Goal: Task Accomplishment & Management: Use online tool/utility

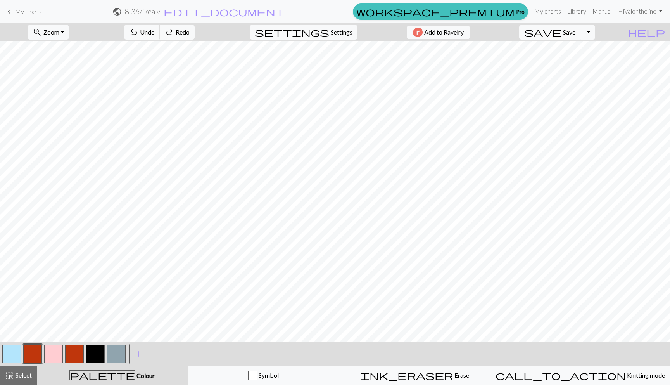
click at [7, 354] on button "button" at bounding box center [11, 353] width 19 height 19
click at [94, 346] on button "button" at bounding box center [95, 353] width 19 height 19
click at [19, 356] on button "button" at bounding box center [11, 353] width 19 height 19
click at [25, 354] on button "button" at bounding box center [32, 353] width 19 height 19
click at [16, 354] on button "button" at bounding box center [11, 353] width 19 height 19
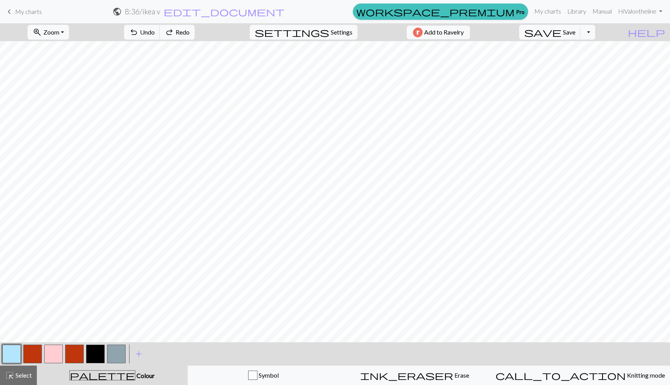
click at [33, 358] on button "button" at bounding box center [32, 353] width 19 height 19
click at [9, 361] on button "button" at bounding box center [11, 353] width 19 height 19
click at [25, 354] on button "button" at bounding box center [32, 353] width 19 height 19
click at [14, 347] on button "button" at bounding box center [11, 353] width 19 height 19
click at [572, 39] on button "save Save Save" at bounding box center [550, 32] width 62 height 15
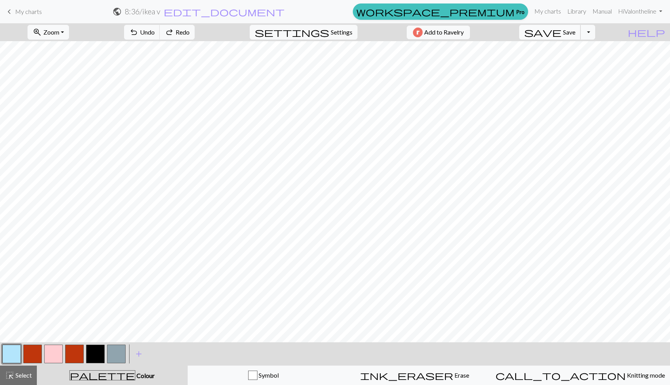
click at [562, 35] on span "save" at bounding box center [542, 32] width 37 height 11
click at [21, 11] on span "My charts" at bounding box center [28, 11] width 27 height 7
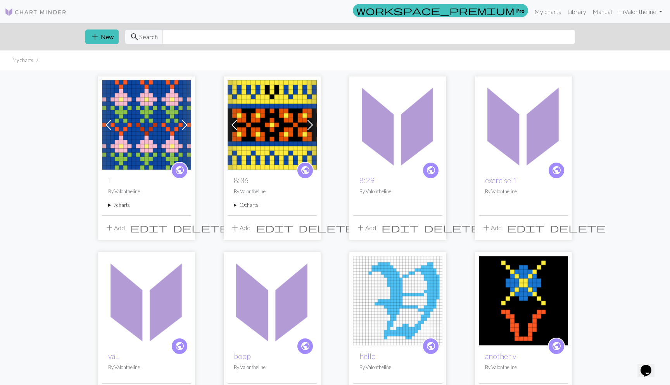
click at [114, 201] on div "public i By Valontheline 7 charts v flowers delete cursive i on red table delet…" at bounding box center [146, 191] width 89 height 45
click at [113, 206] on summary "7 charts" at bounding box center [146, 204] width 77 height 7
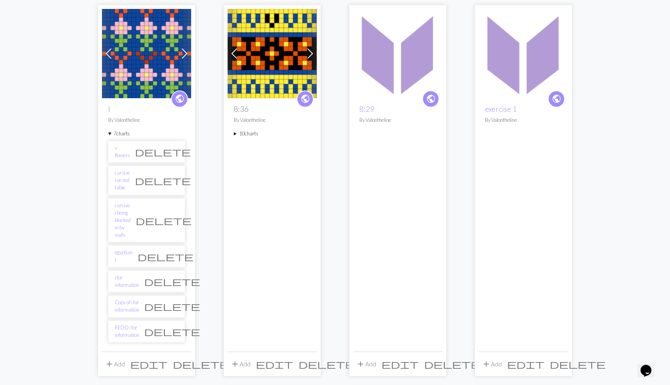
scroll to position [93, 0]
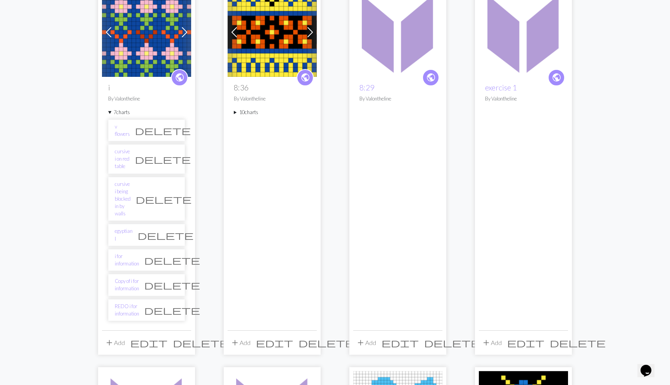
click at [250, 111] on summary "10 charts" at bounding box center [272, 112] width 77 height 7
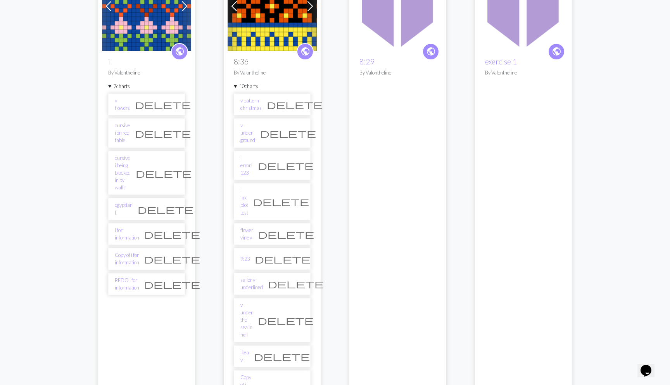
scroll to position [127, 0]
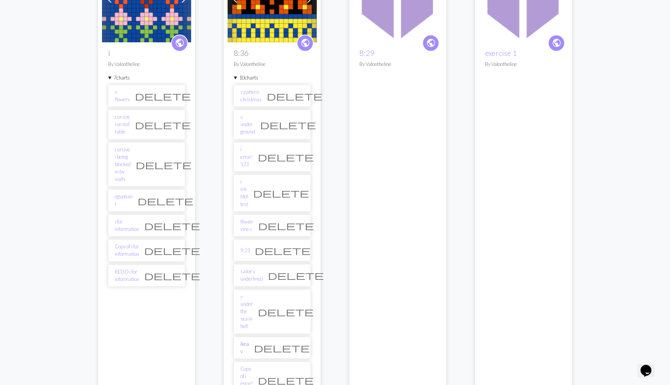
click at [247, 340] on link "ikea v" at bounding box center [244, 347] width 9 height 15
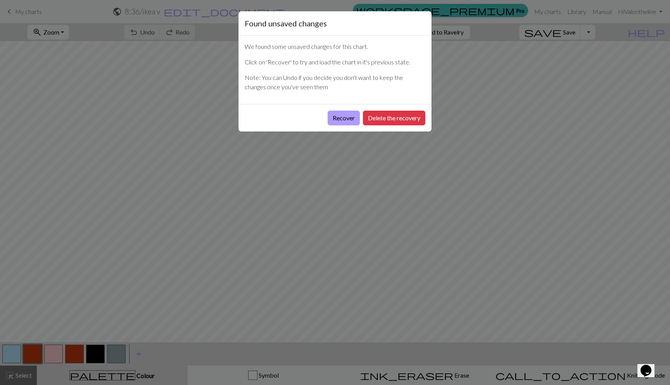
click at [341, 116] on button "Recover" at bounding box center [344, 118] width 32 height 15
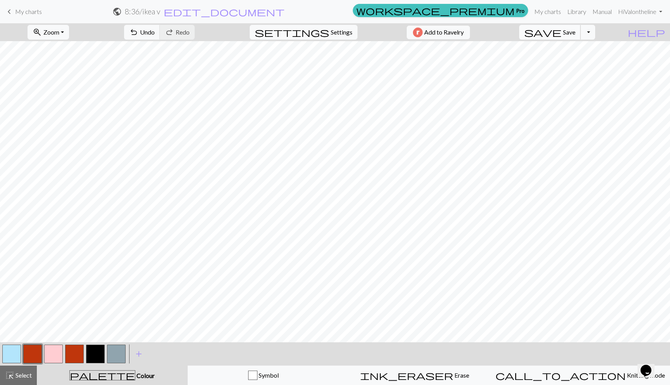
click at [562, 29] on span "save" at bounding box center [542, 32] width 37 height 11
click at [562, 33] on span "save" at bounding box center [542, 32] width 37 height 11
click at [33, 8] on span "My charts" at bounding box center [28, 11] width 27 height 7
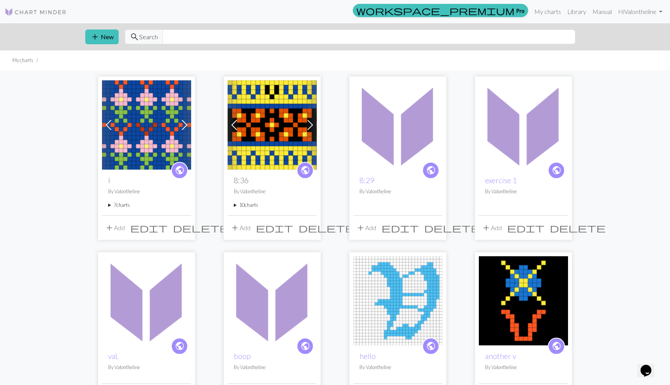
click at [111, 206] on summary "7 charts" at bounding box center [146, 204] width 77 height 7
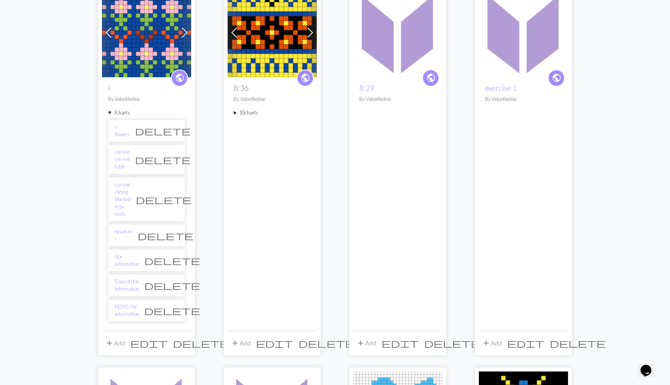
scroll to position [96, 0]
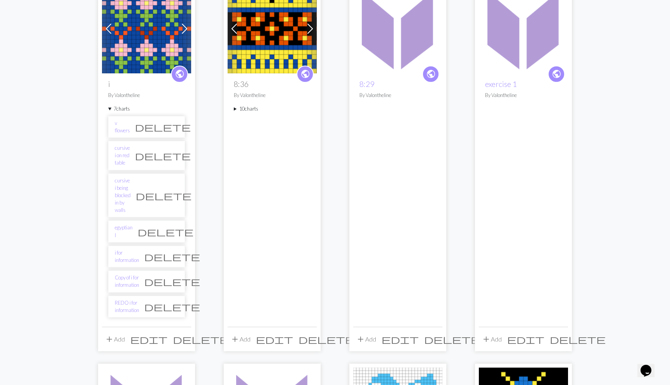
click at [241, 105] on summary "10 charts" at bounding box center [272, 108] width 77 height 7
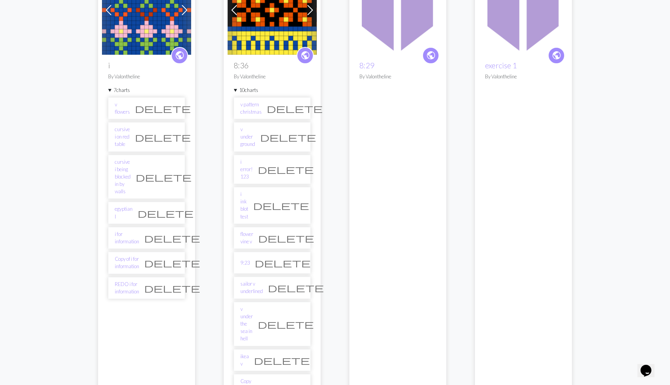
scroll to position [118, 0]
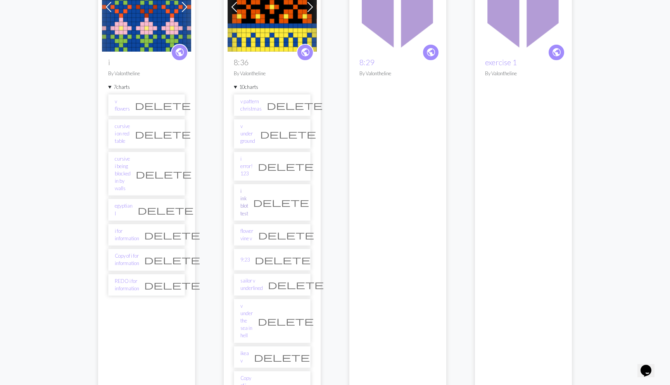
click at [246, 187] on link "i ink blot test" at bounding box center [244, 202] width 8 height 30
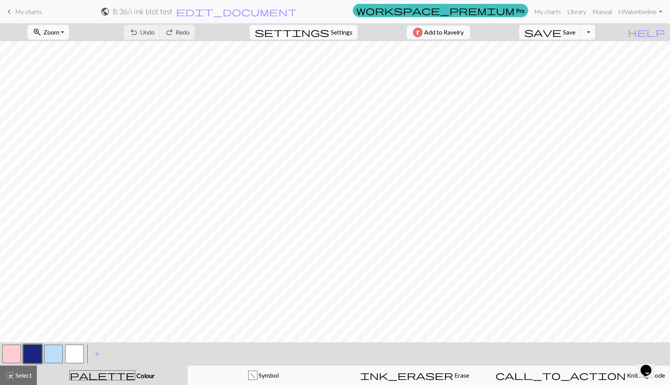
click at [28, 359] on button "button" at bounding box center [32, 353] width 19 height 19
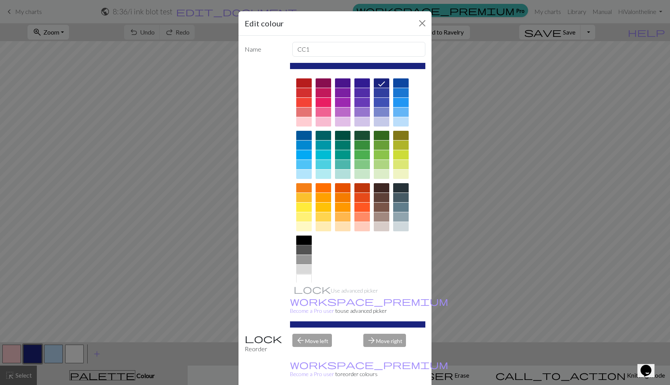
click at [311, 235] on div at bounding box center [304, 239] width 16 height 9
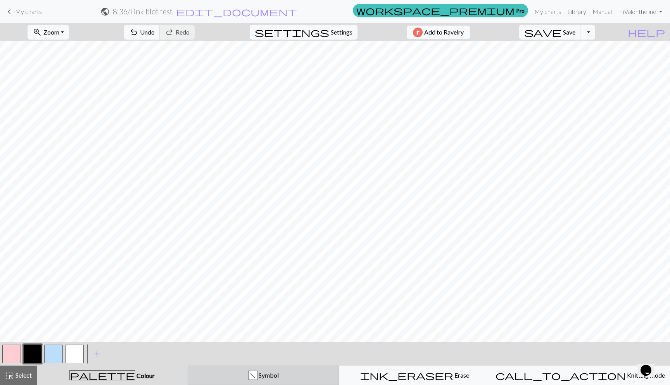
click at [219, 370] on button "f Symbol" at bounding box center [264, 374] width 152 height 19
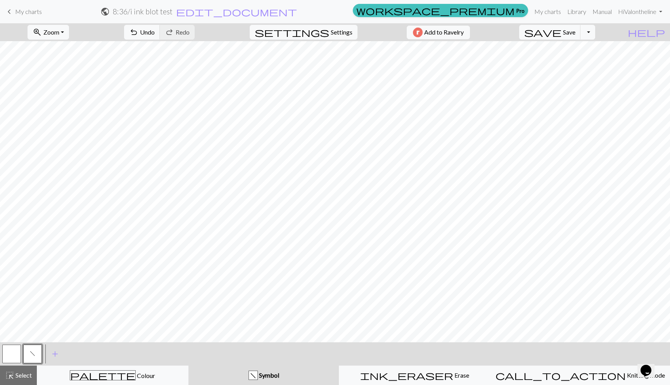
click at [36, 349] on button "f" at bounding box center [32, 353] width 19 height 19
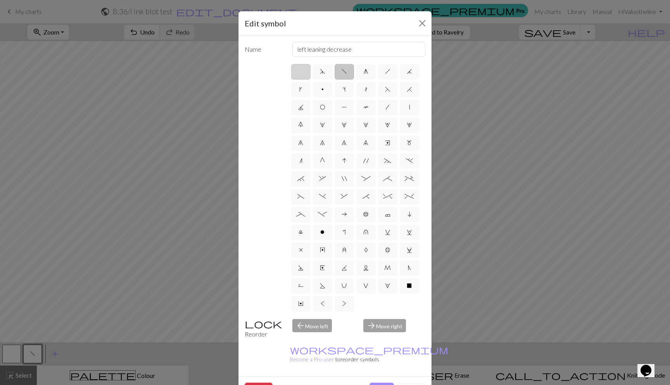
click at [305, 70] on label at bounding box center [300, 72] width 19 height 16
click at [305, 70] on input "radio" at bounding box center [303, 69] width 5 height 5
radio input "true"
type input "Knit"
click at [340, 74] on label "f" at bounding box center [344, 72] width 19 height 16
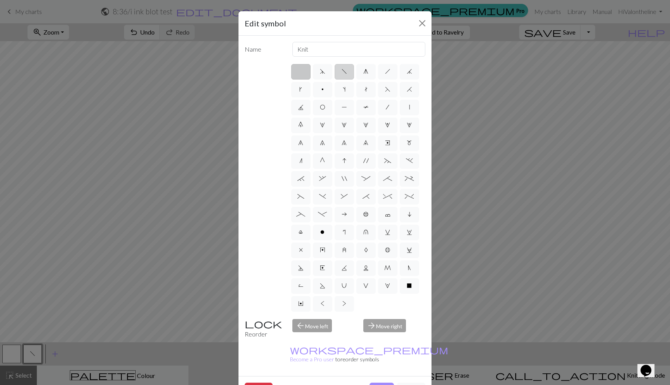
click at [342, 72] on input "f" at bounding box center [344, 69] width 5 height 5
radio input "true"
type input "left leaning decrease"
click at [387, 382] on button "Done" at bounding box center [382, 389] width 24 height 15
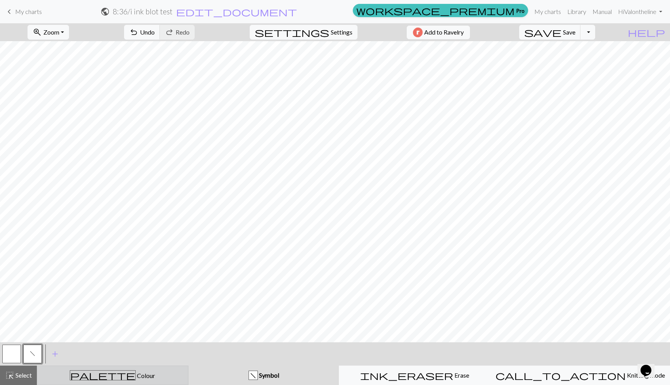
click at [72, 380] on button "palette Colour Colour" at bounding box center [113, 374] width 152 height 19
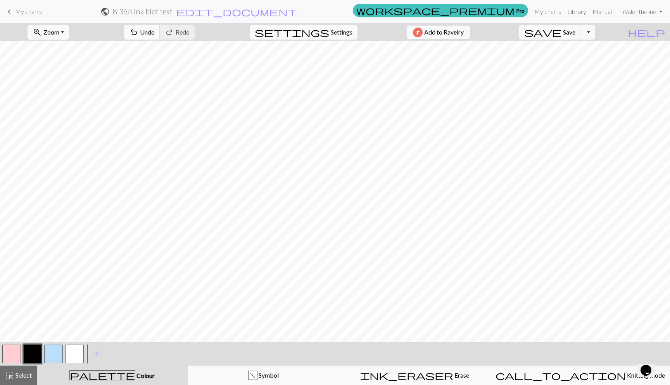
click at [15, 352] on button "button" at bounding box center [11, 353] width 19 height 19
click at [19, 347] on button "button" at bounding box center [11, 353] width 19 height 19
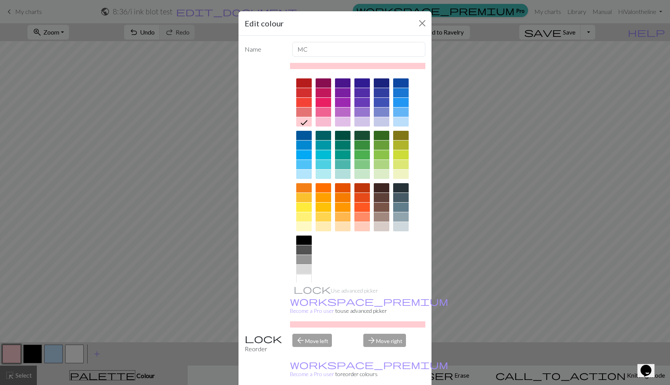
click at [308, 197] on div at bounding box center [304, 197] width 16 height 9
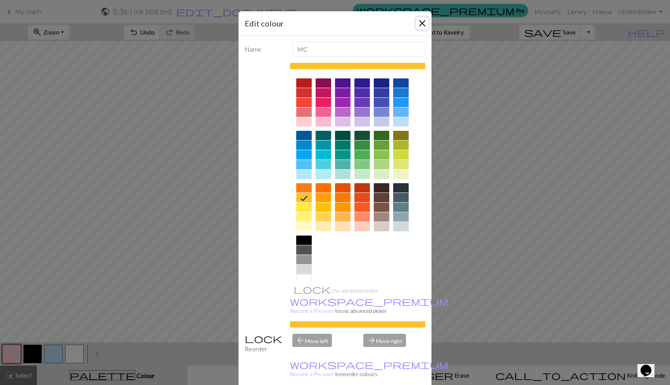
click at [421, 28] on button "Close" at bounding box center [422, 23] width 12 height 12
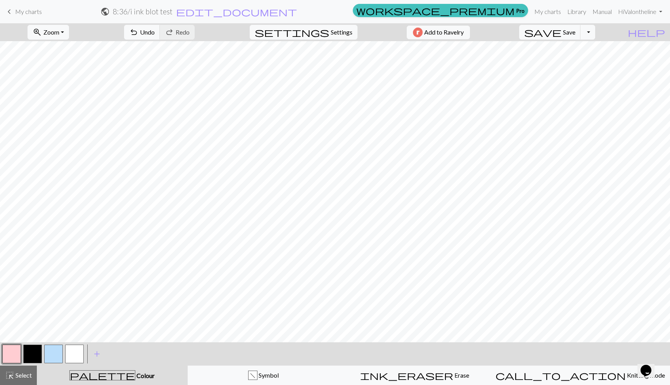
click at [9, 358] on button "button" at bounding box center [11, 353] width 19 height 19
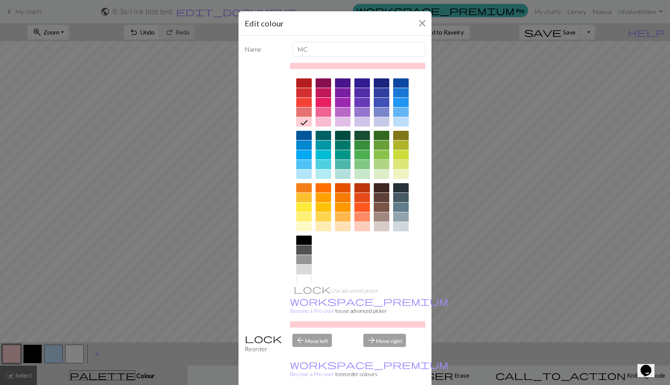
click at [299, 219] on div at bounding box center [304, 216] width 16 height 9
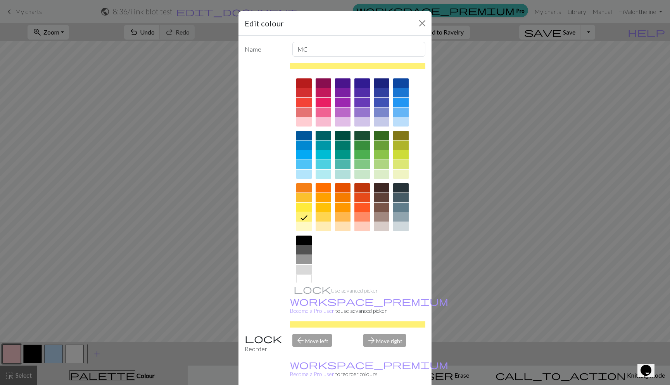
click at [302, 206] on div at bounding box center [304, 206] width 16 height 9
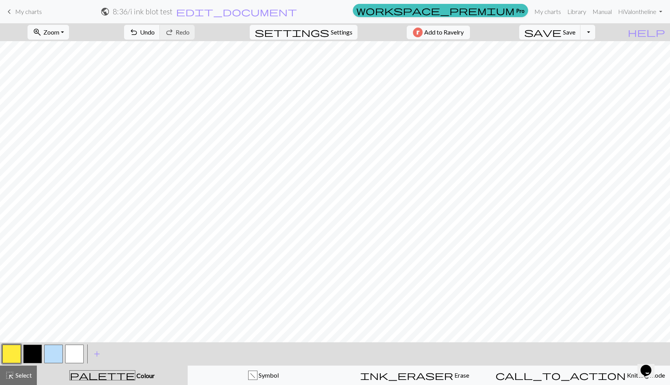
click at [50, 354] on button "button" at bounding box center [53, 353] width 19 height 19
click at [55, 353] on button "button" at bounding box center [53, 353] width 19 height 19
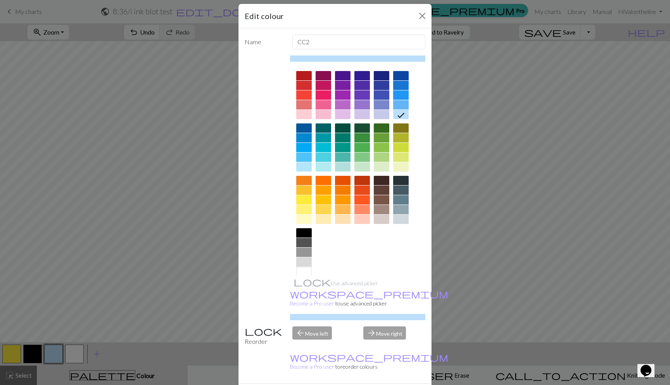
scroll to position [10, 0]
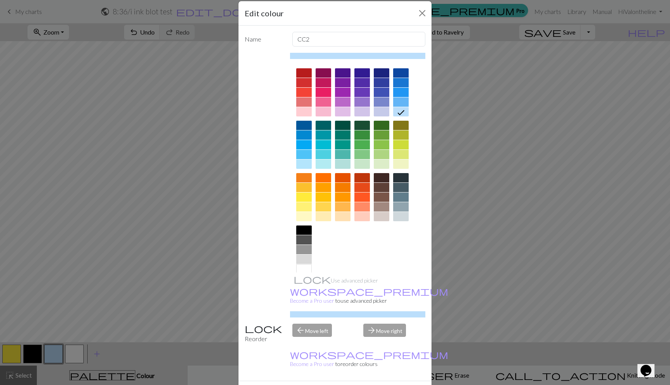
click at [320, 108] on div at bounding box center [324, 111] width 16 height 9
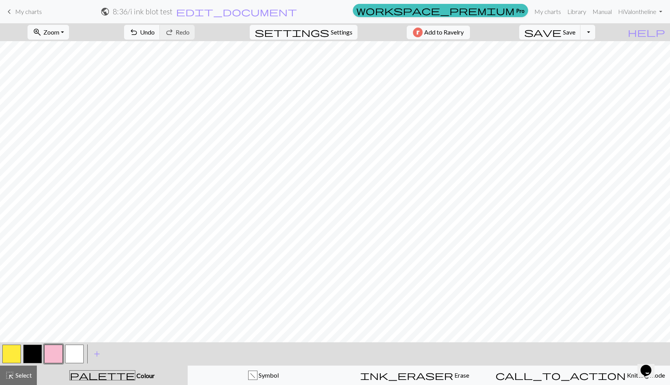
click at [253, 365] on div "< > add Add a colour" at bounding box center [335, 353] width 670 height 23
click at [260, 370] on button "f Symbol" at bounding box center [264, 374] width 152 height 19
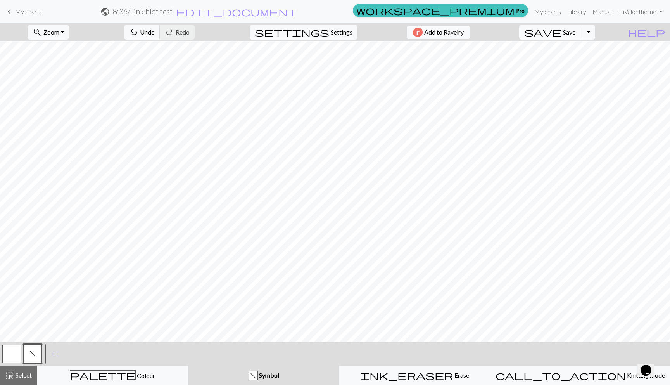
click at [33, 350] on span "f" at bounding box center [32, 353] width 5 height 6
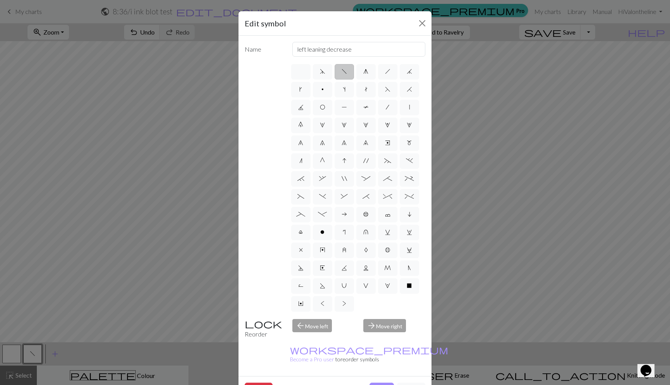
scroll to position [14, 0]
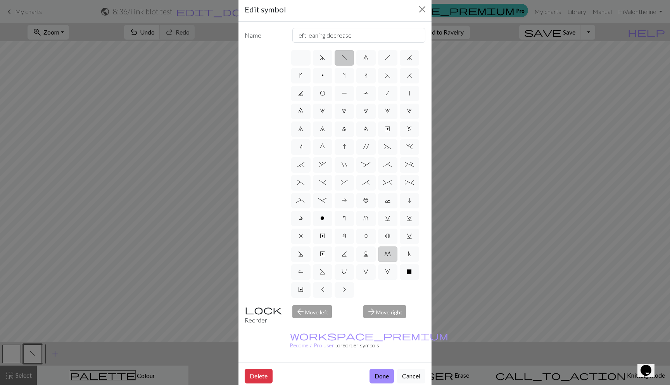
click at [382, 255] on label "M" at bounding box center [387, 254] width 19 height 16
click at [384, 254] on input "M" at bounding box center [386, 251] width 5 height 5
radio input "true"
type input "m1"
click at [296, 219] on label "l" at bounding box center [300, 219] width 19 height 16
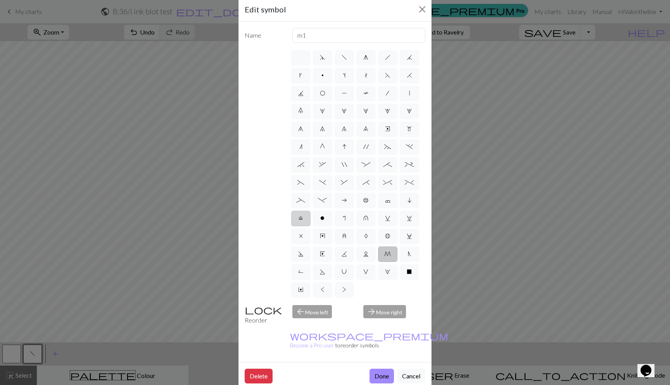
click at [299, 218] on input "l" at bounding box center [301, 215] width 5 height 5
radio input "true"
type input "Twisted stitch"
click at [377, 368] on button "Done" at bounding box center [382, 375] width 24 height 15
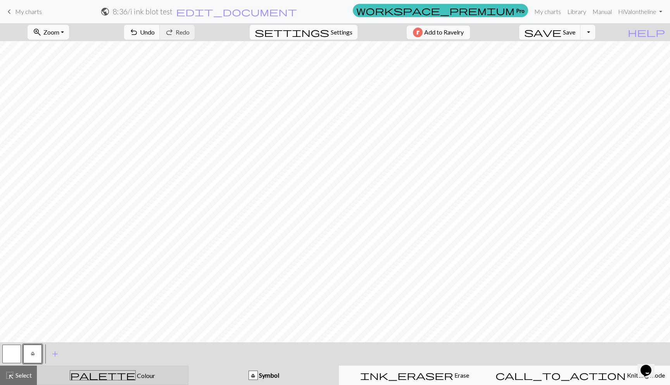
click at [166, 376] on div "palette Colour Colour" at bounding box center [113, 375] width 142 height 10
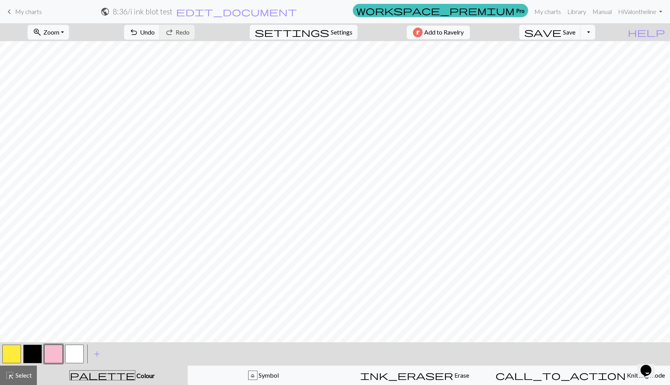
click at [73, 352] on button "button" at bounding box center [74, 353] width 19 height 19
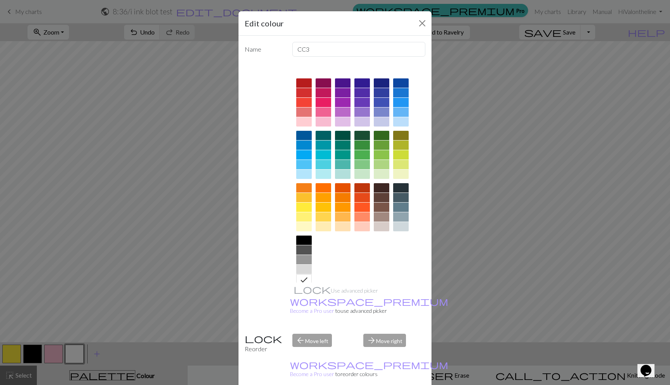
click at [321, 118] on div at bounding box center [324, 121] width 16 height 9
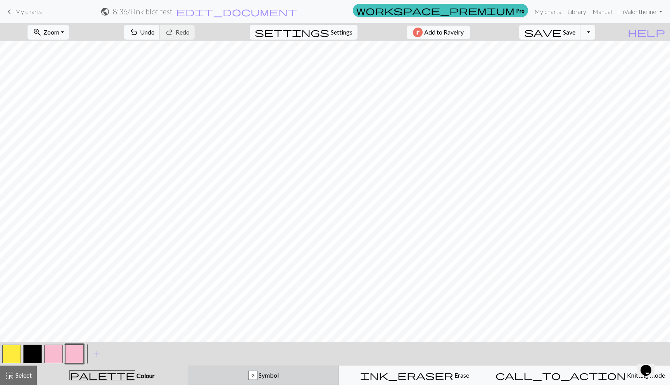
click at [241, 379] on div "l Symbol" at bounding box center [264, 374] width 142 height 9
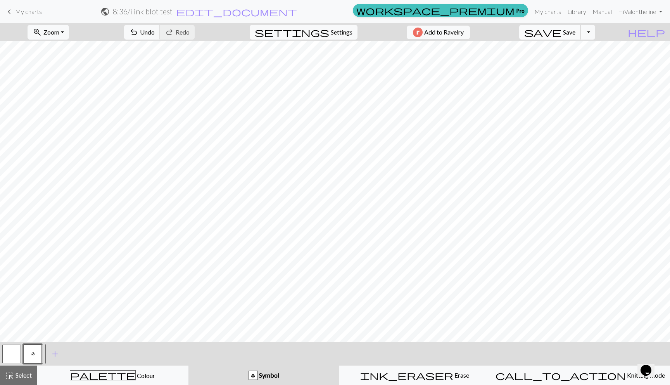
click at [562, 36] on span "save" at bounding box center [542, 32] width 37 height 11
click at [31, 11] on span "My charts" at bounding box center [28, 11] width 27 height 7
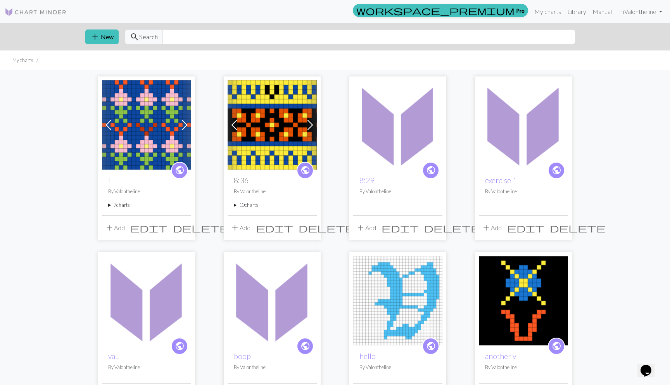
click at [122, 206] on summary "7 charts" at bounding box center [146, 204] width 77 height 7
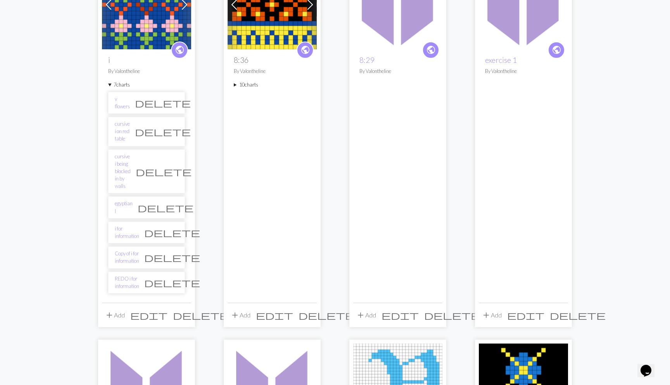
scroll to position [221, 0]
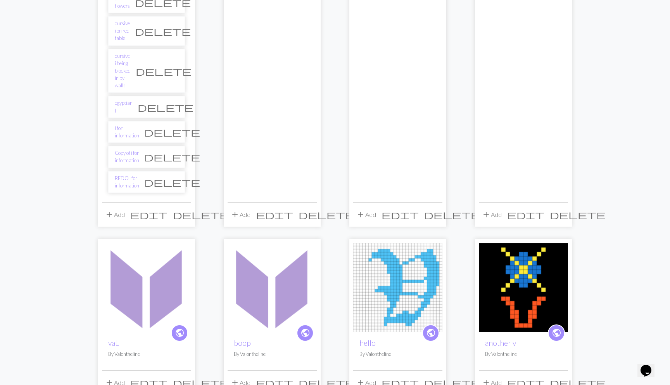
click at [108, 209] on span "add" at bounding box center [109, 214] width 9 height 11
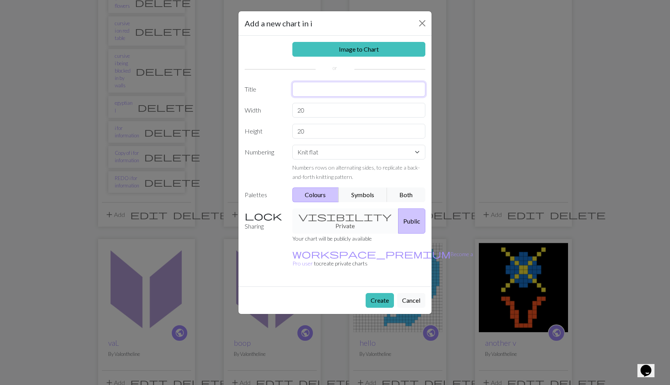
click at [301, 90] on input "text" at bounding box center [358, 89] width 133 height 15
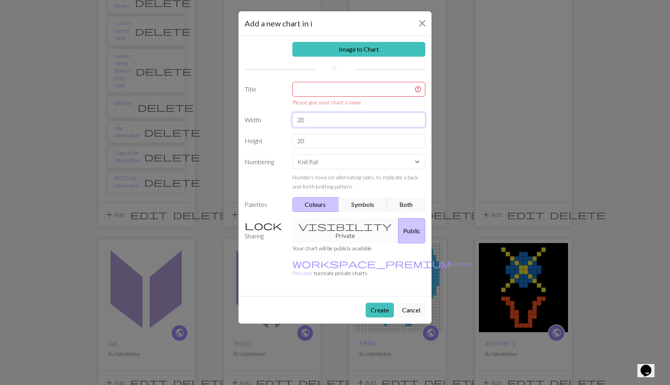
drag, startPoint x: 312, startPoint y: 111, endPoint x: 289, endPoint y: 111, distance: 22.9
click at [289, 111] on div "Image to Chart Title Please give your chart a name Width 20 Height 20 Numbering…" at bounding box center [335, 166] width 193 height 260
drag, startPoint x: 310, startPoint y: 120, endPoint x: 292, endPoint y: 120, distance: 17.5
click at [292, 120] on input "20" at bounding box center [358, 119] width 133 height 15
type input "40"
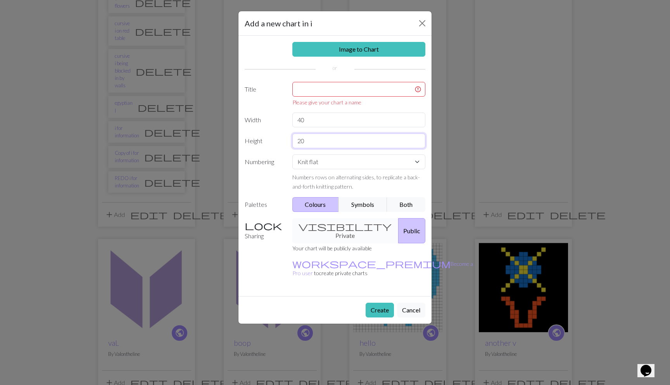
drag, startPoint x: 308, startPoint y: 146, endPoint x: 276, endPoint y: 144, distance: 31.5
click at [276, 144] on div "Height 20" at bounding box center [335, 140] width 190 height 15
type input "40"
click at [301, 92] on input "text" at bounding box center [358, 89] width 133 height 15
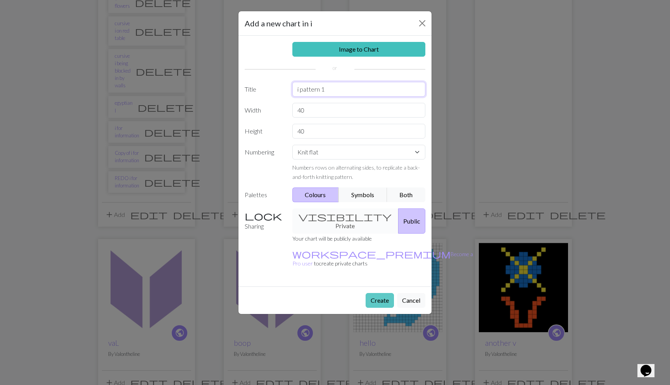
type input "i pattern 1"
click at [373, 293] on button "Create" at bounding box center [380, 300] width 28 height 15
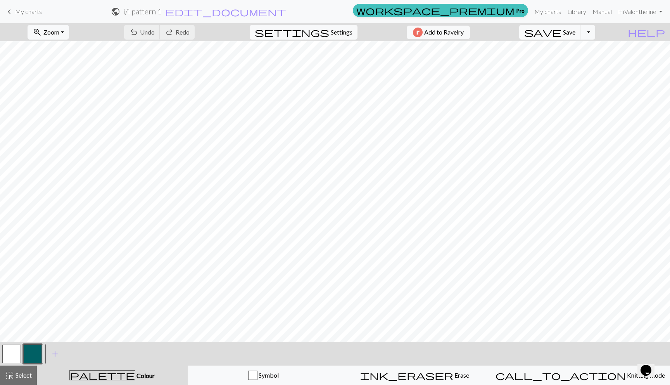
click at [10, 353] on button "button" at bounding box center [11, 353] width 19 height 19
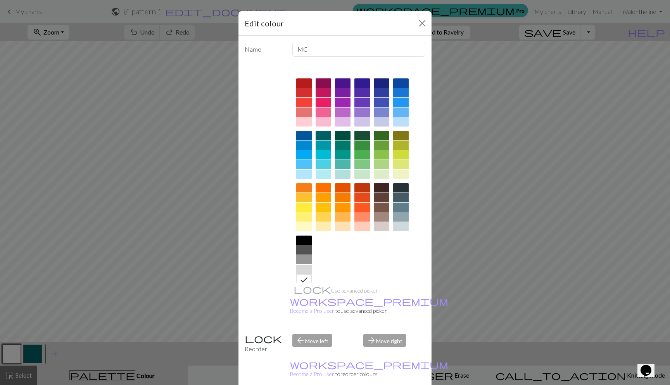
click at [403, 79] on div at bounding box center [401, 82] width 16 height 9
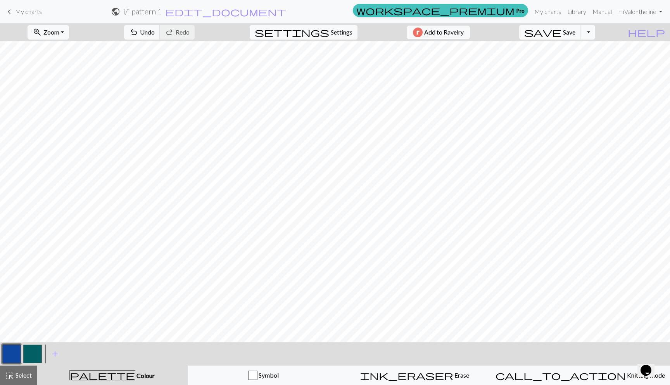
click at [36, 347] on button "button" at bounding box center [32, 353] width 19 height 19
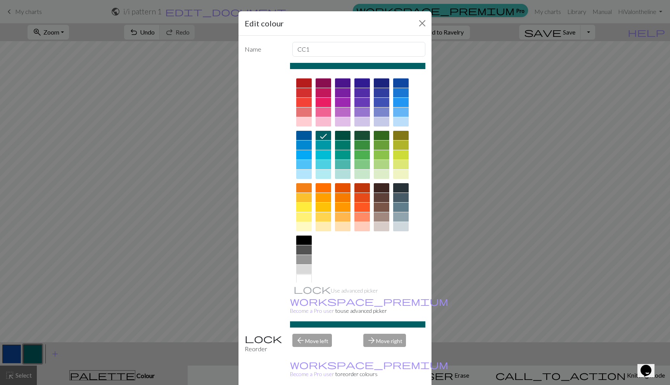
click at [356, 205] on div at bounding box center [362, 206] width 16 height 9
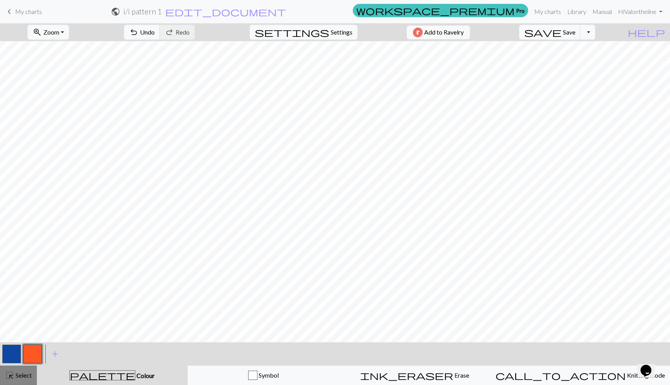
click at [25, 375] on span "Select" at bounding box center [22, 374] width 17 height 7
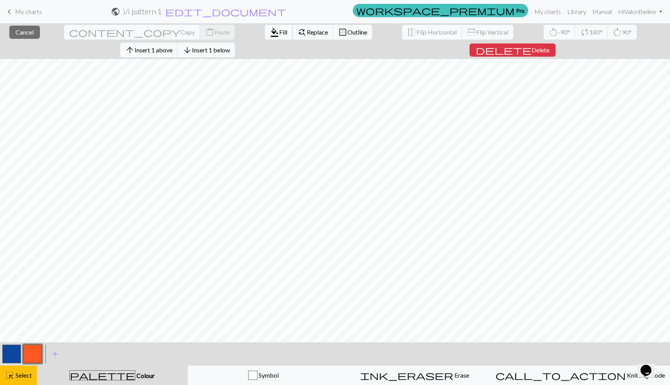
click at [270, 35] on span "format_color_fill" at bounding box center [274, 32] width 9 height 11
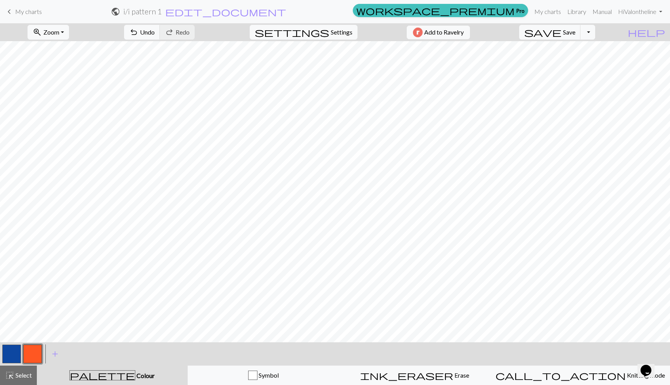
click at [14, 353] on button "button" at bounding box center [11, 353] width 19 height 19
click at [55, 353] on span "add" at bounding box center [54, 353] width 9 height 11
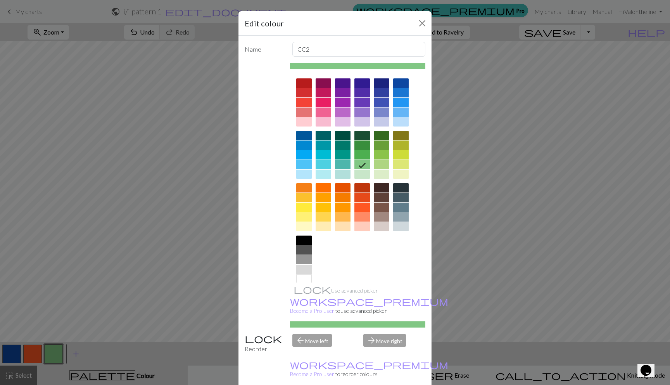
click at [302, 279] on div at bounding box center [304, 278] width 16 height 9
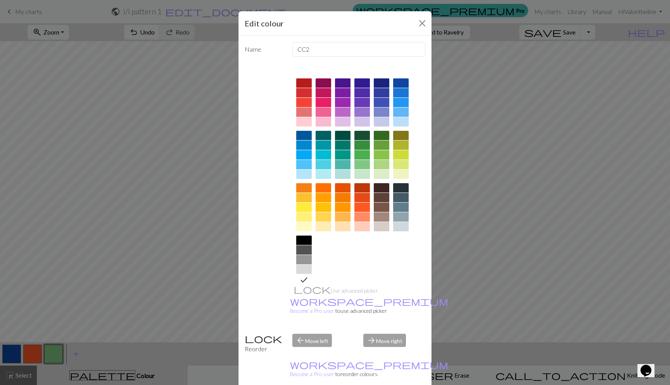
click at [299, 216] on div at bounding box center [304, 216] width 16 height 9
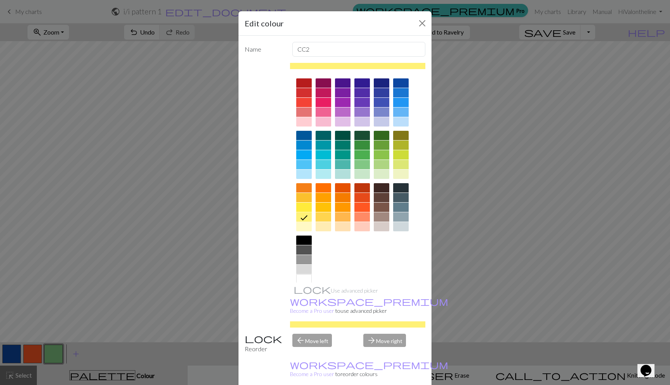
click at [319, 206] on div at bounding box center [324, 206] width 16 height 9
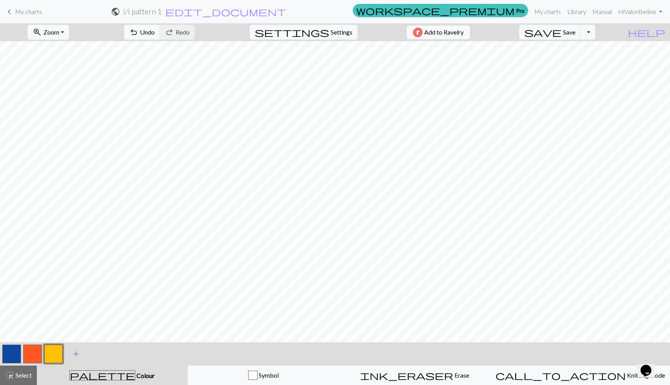
click at [74, 351] on span "add" at bounding box center [75, 353] width 9 height 11
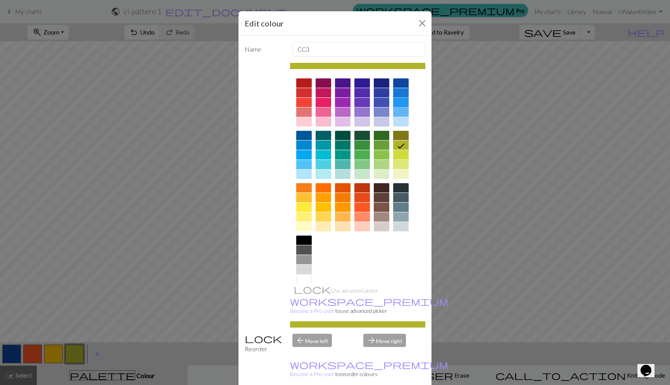
click at [395, 100] on div at bounding box center [401, 102] width 16 height 9
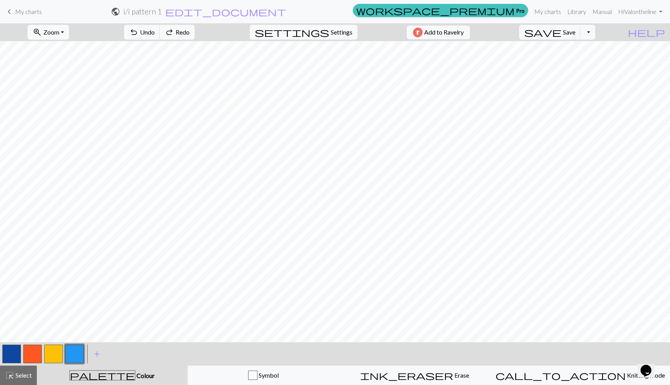
click at [73, 358] on button "button" at bounding box center [74, 353] width 19 height 19
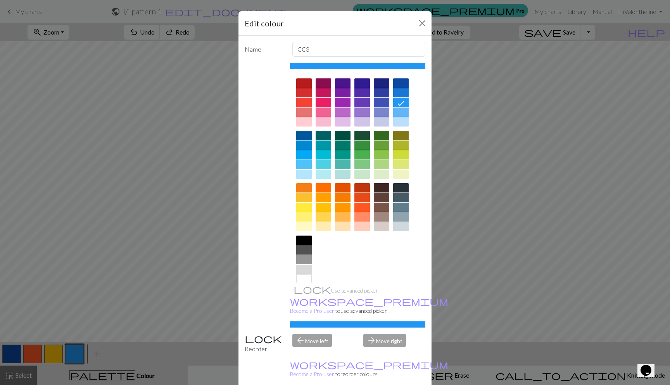
click at [307, 277] on div at bounding box center [304, 278] width 16 height 9
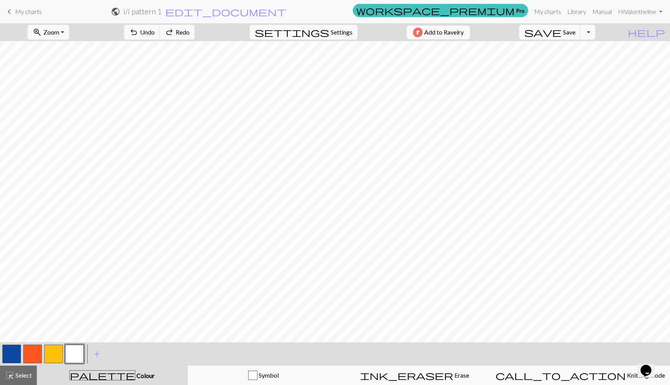
click at [68, 356] on button "button" at bounding box center [74, 353] width 19 height 19
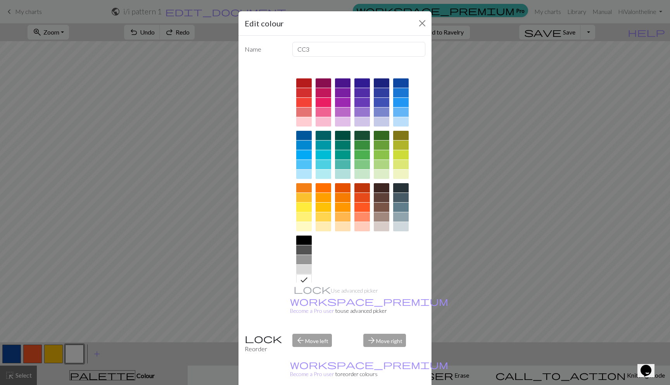
click at [302, 207] on div at bounding box center [304, 206] width 16 height 9
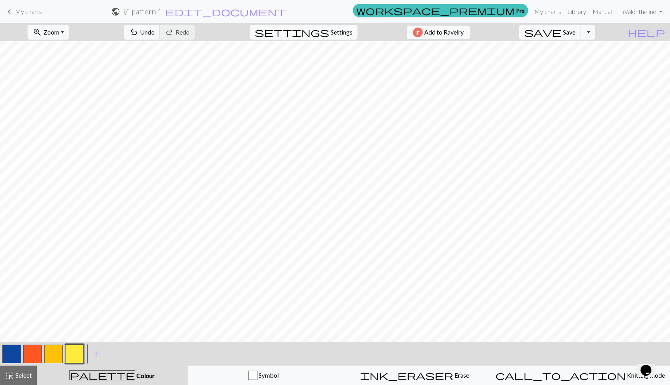
click at [65, 350] on div at bounding box center [74, 353] width 21 height 21
click at [58, 350] on button "button" at bounding box center [53, 353] width 19 height 19
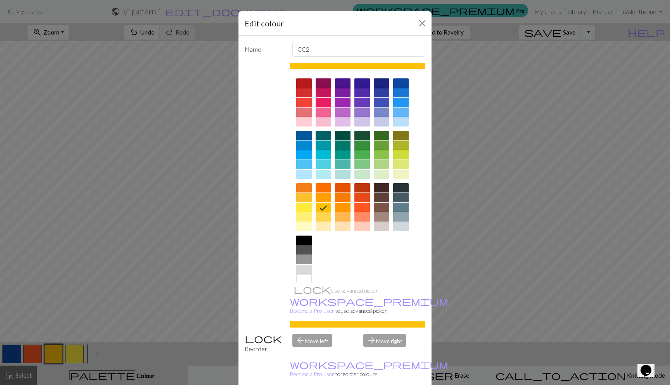
click at [322, 201] on div at bounding box center [324, 197] width 16 height 9
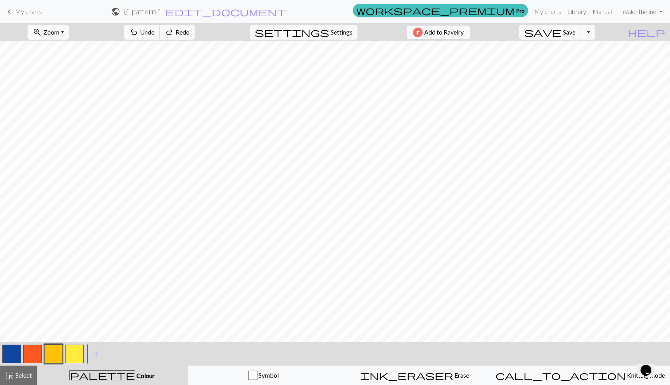
click at [76, 362] on button "button" at bounding box center [74, 353] width 19 height 19
click at [75, 352] on button "button" at bounding box center [74, 353] width 19 height 19
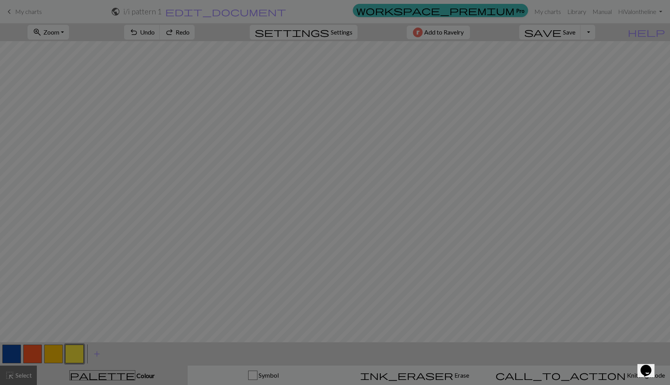
click at [75, 352] on div "Edit colour Name CC3 Use advanced picker workspace_premium Become a Pro user to…" at bounding box center [335, 192] width 670 height 385
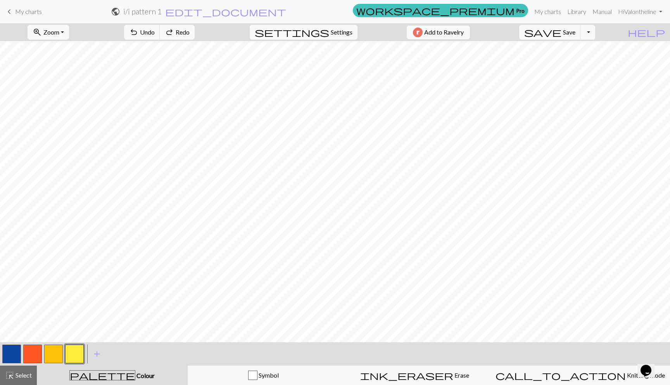
click at [75, 352] on button "button" at bounding box center [74, 353] width 19 height 19
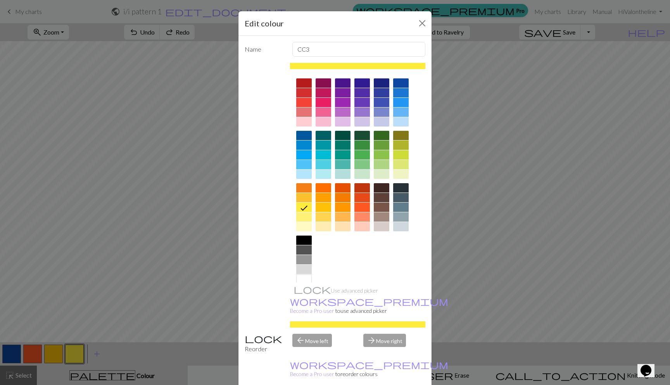
click at [359, 185] on div at bounding box center [362, 187] width 16 height 9
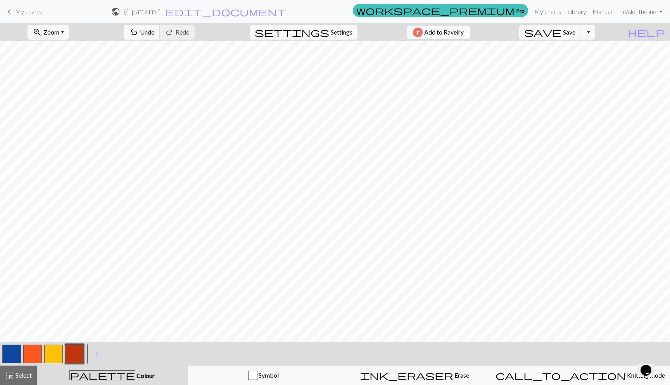
click at [47, 349] on button "button" at bounding box center [53, 353] width 19 height 19
click at [94, 350] on span "add" at bounding box center [96, 353] width 9 height 11
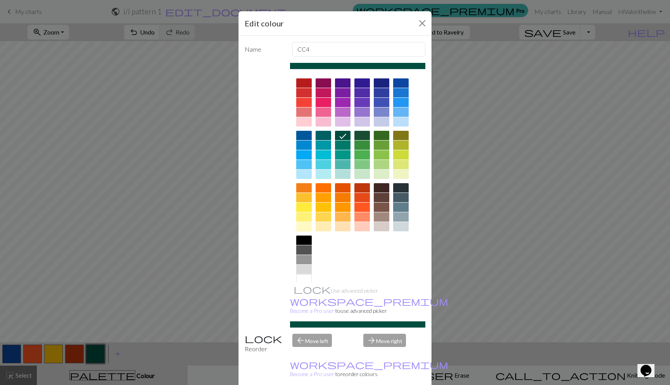
click at [302, 226] on div at bounding box center [304, 226] width 16 height 9
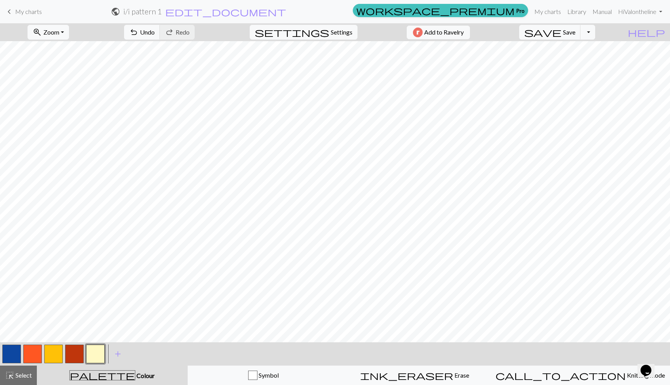
click at [53, 347] on button "button" at bounding box center [53, 353] width 19 height 19
click at [74, 350] on button "button" at bounding box center [74, 353] width 19 height 19
click at [54, 351] on button "button" at bounding box center [53, 353] width 19 height 19
click at [95, 348] on button "button" at bounding box center [95, 353] width 19 height 19
click at [53, 352] on button "button" at bounding box center [53, 353] width 19 height 19
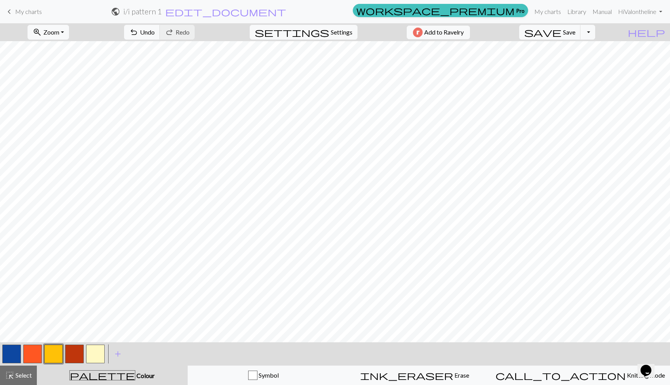
click at [97, 353] on button "button" at bounding box center [95, 353] width 19 height 19
click at [48, 352] on button "button" at bounding box center [53, 353] width 19 height 19
click at [93, 347] on button "button" at bounding box center [95, 353] width 19 height 19
click at [76, 352] on button "button" at bounding box center [74, 353] width 19 height 19
click at [331, 34] on span "Settings" at bounding box center [342, 32] width 22 height 9
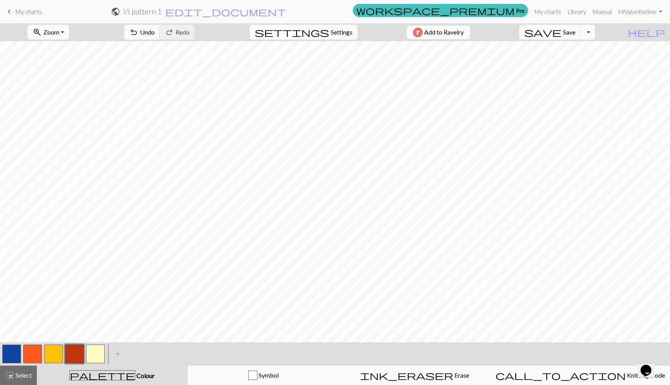
select select "aran"
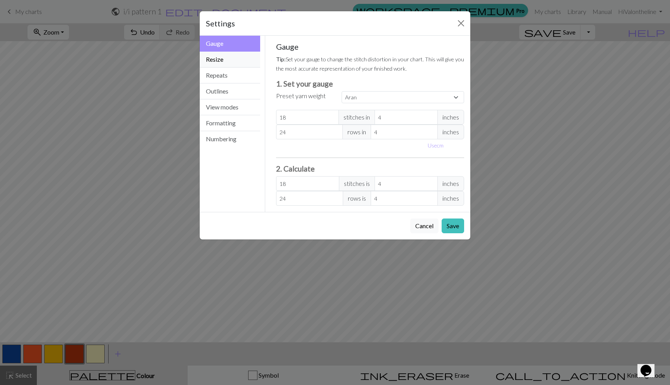
click at [215, 61] on button "Resize" at bounding box center [230, 60] width 60 height 16
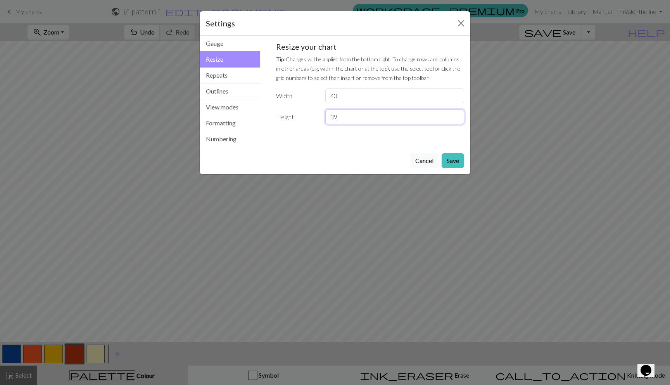
click at [459, 119] on input "39" at bounding box center [394, 116] width 139 height 15
click at [459, 119] on input "38" at bounding box center [394, 116] width 139 height 15
click at [459, 119] on input "37" at bounding box center [394, 116] width 139 height 15
click at [459, 119] on input "36" at bounding box center [394, 116] width 139 height 15
click at [459, 119] on input "35" at bounding box center [394, 116] width 139 height 15
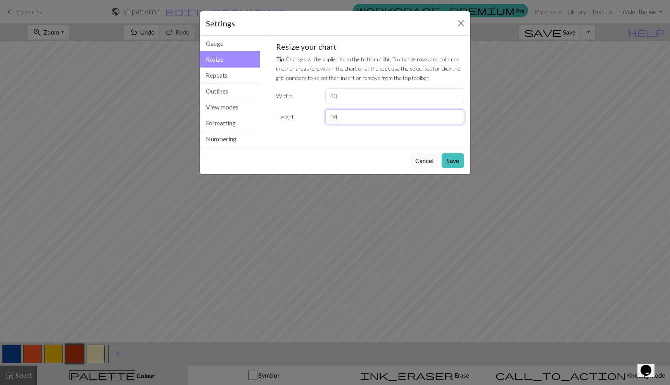
type input "34"
click at [459, 119] on input "34" at bounding box center [394, 116] width 139 height 15
click at [451, 159] on button "Save" at bounding box center [453, 160] width 22 height 15
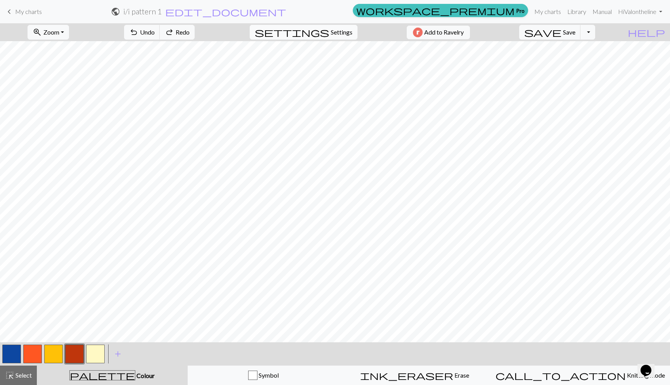
click at [324, 27] on span "settings" at bounding box center [292, 32] width 74 height 11
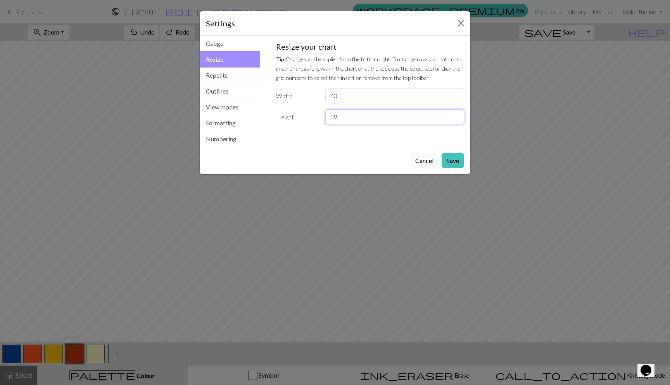
click at [456, 120] on input "39" at bounding box center [394, 116] width 139 height 15
click at [456, 120] on input "38" at bounding box center [394, 116] width 139 height 15
click at [456, 120] on input "37" at bounding box center [394, 116] width 139 height 15
type input "36"
click at [456, 120] on input "36" at bounding box center [394, 116] width 139 height 15
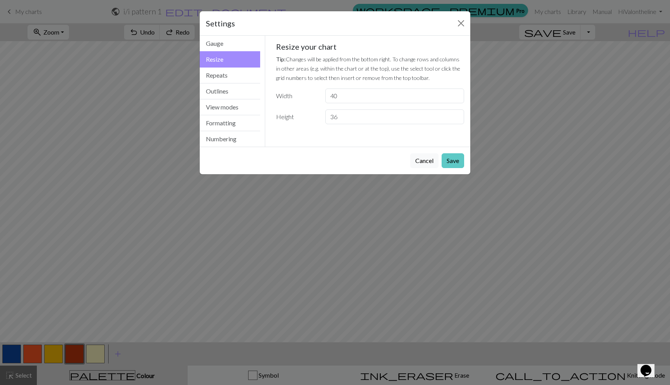
click at [448, 157] on button "Save" at bounding box center [453, 160] width 22 height 15
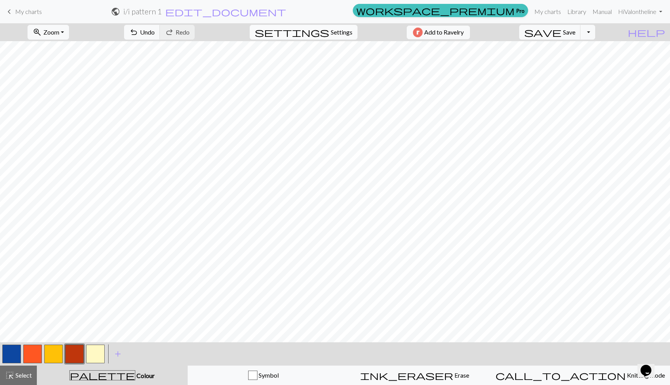
click at [322, 30] on span "settings" at bounding box center [292, 32] width 74 height 11
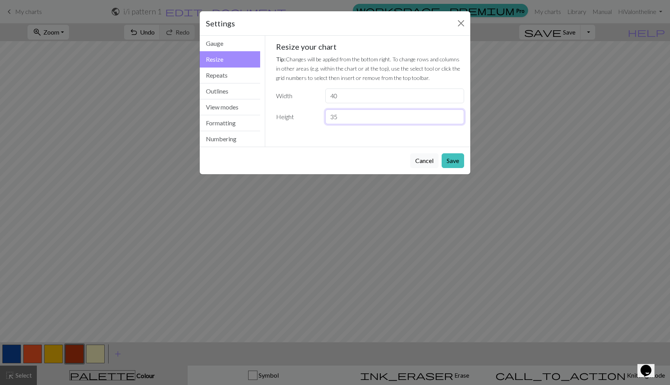
type input "35"
click at [456, 120] on input "35" at bounding box center [394, 116] width 139 height 15
click at [454, 155] on button "Save" at bounding box center [453, 160] width 22 height 15
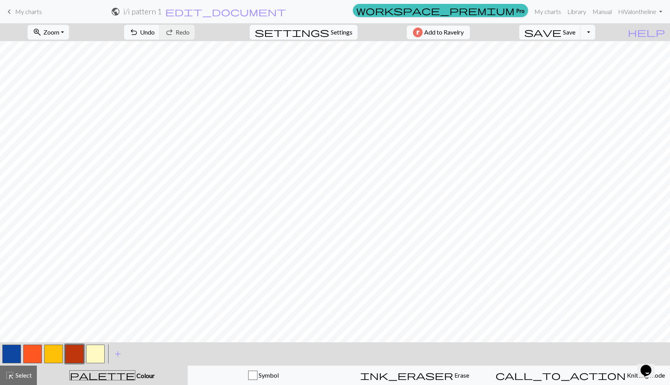
click at [321, 31] on span "settings" at bounding box center [292, 32] width 74 height 11
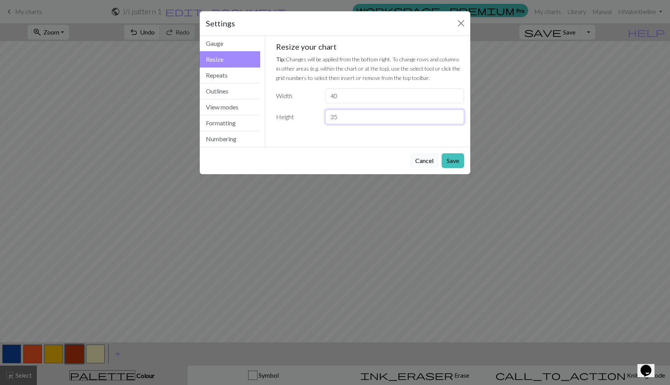
drag, startPoint x: 349, startPoint y: 114, endPoint x: 310, endPoint y: 114, distance: 39.2
click at [310, 114] on div "Height 35" at bounding box center [370, 116] width 198 height 15
type input "60"
click at [444, 161] on button "Save" at bounding box center [453, 160] width 22 height 15
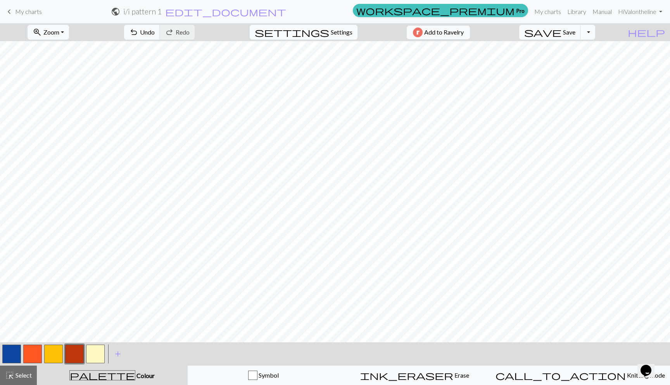
click at [313, 28] on button "settings Settings" at bounding box center [304, 32] width 108 height 15
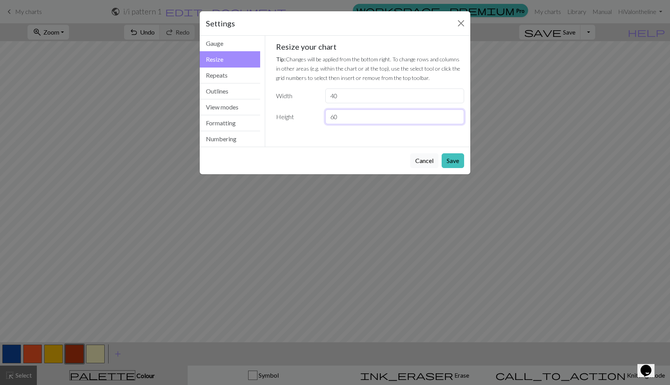
drag, startPoint x: 347, startPoint y: 116, endPoint x: 308, endPoint y: 116, distance: 39.2
click at [308, 116] on div "Height 60" at bounding box center [370, 116] width 198 height 15
type input "50"
click at [450, 161] on button "Save" at bounding box center [453, 160] width 22 height 15
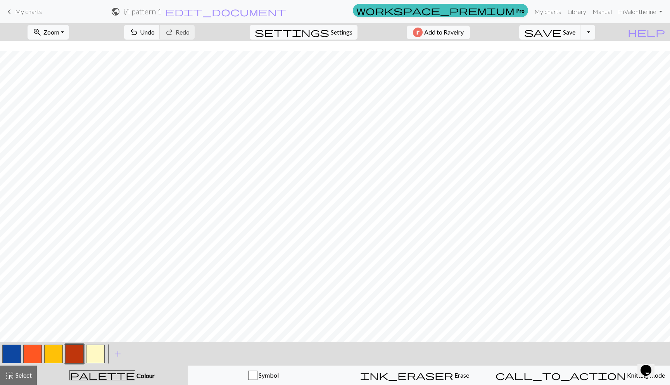
scroll to position [15, 0]
click at [54, 357] on button "button" at bounding box center [53, 353] width 19 height 19
click at [34, 353] on button "button" at bounding box center [32, 353] width 19 height 19
click at [55, 356] on button "button" at bounding box center [53, 353] width 19 height 19
click at [94, 345] on button "button" at bounding box center [95, 353] width 19 height 19
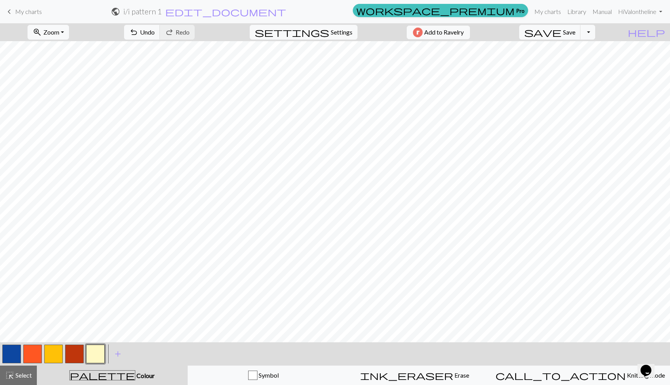
scroll to position [11, 0]
click at [57, 356] on button "button" at bounding box center [53, 353] width 19 height 19
click at [562, 35] on span "save" at bounding box center [542, 32] width 37 height 11
click at [566, 35] on button "save Save Save" at bounding box center [550, 32] width 62 height 15
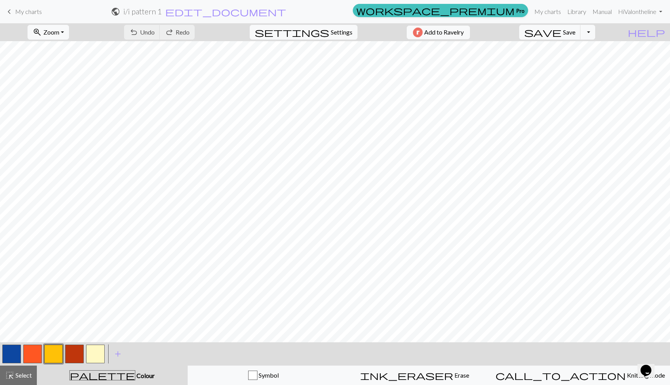
click at [32, 351] on button "button" at bounding box center [32, 353] width 19 height 19
click at [94, 355] on button "button" at bounding box center [95, 353] width 19 height 19
click at [53, 346] on button "button" at bounding box center [53, 353] width 19 height 19
click at [567, 33] on button "save Save Save" at bounding box center [550, 32] width 62 height 15
click at [562, 28] on span "save" at bounding box center [542, 32] width 37 height 11
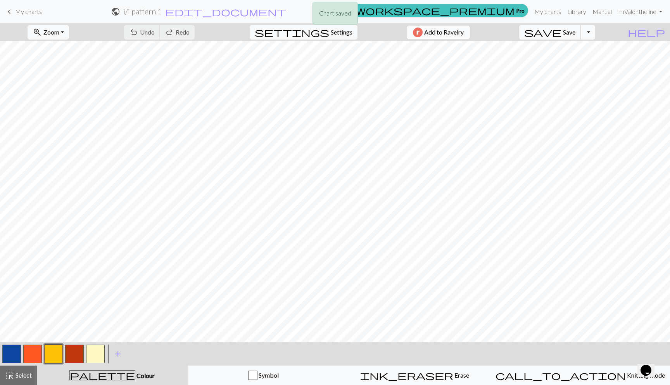
click at [562, 33] on span "save" at bounding box center [542, 32] width 37 height 11
click at [24, 11] on span "My charts" at bounding box center [28, 11] width 27 height 7
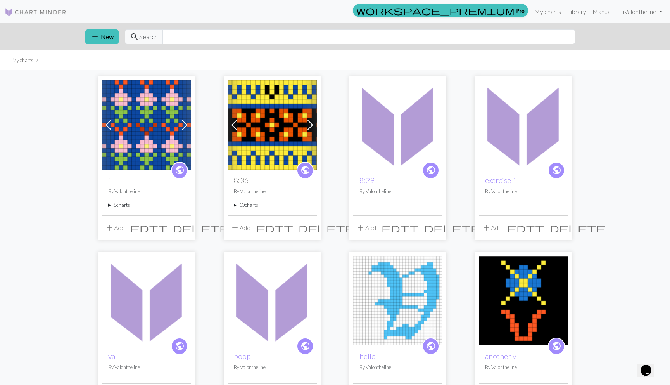
click at [118, 204] on summary "8 charts" at bounding box center [146, 204] width 77 height 7
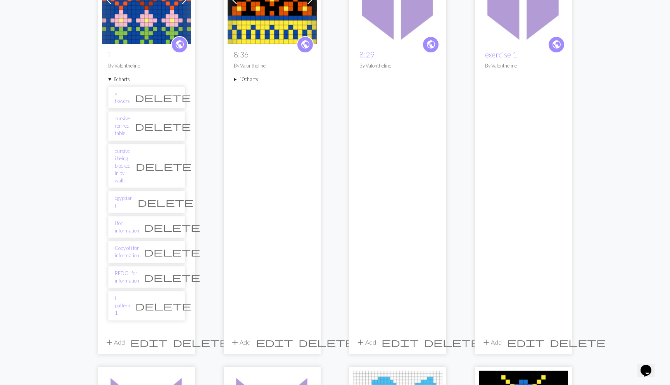
scroll to position [134, 0]
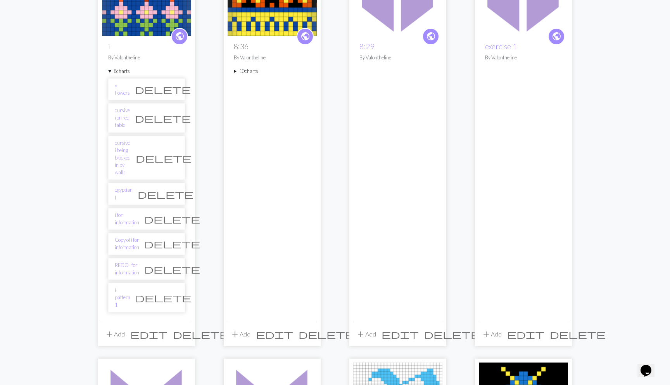
click at [110, 328] on span "add" at bounding box center [109, 333] width 9 height 11
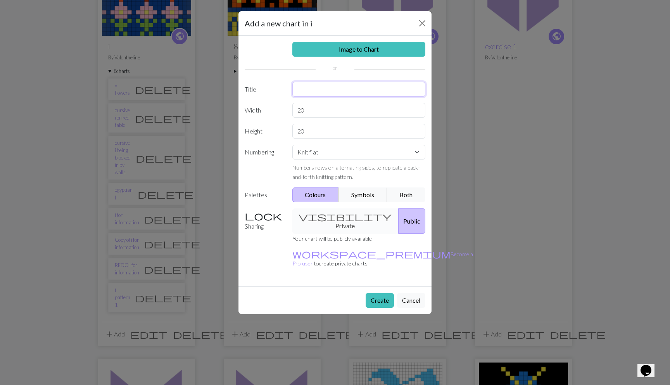
click at [304, 93] on input "text" at bounding box center [358, 89] width 133 height 15
type input "i pattern 2"
drag, startPoint x: 308, startPoint y: 107, endPoint x: 252, endPoint y: 107, distance: 55.8
click at [252, 107] on div "Width 20" at bounding box center [335, 110] width 190 height 15
type input "40"
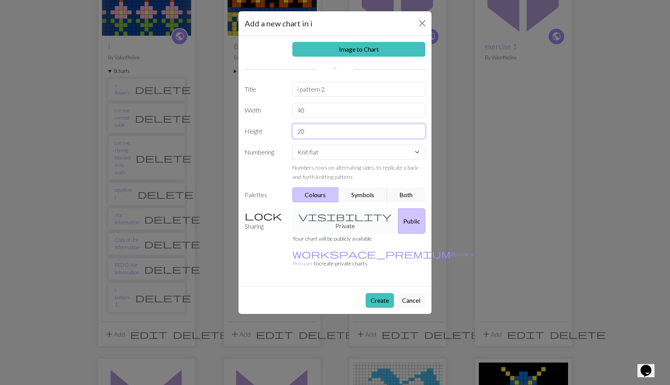
drag, startPoint x: 309, startPoint y: 131, endPoint x: 274, endPoint y: 125, distance: 35.5
click at [299, 128] on input "20" at bounding box center [358, 131] width 133 height 15
type input "50"
click at [373, 293] on button "Create" at bounding box center [380, 300] width 28 height 15
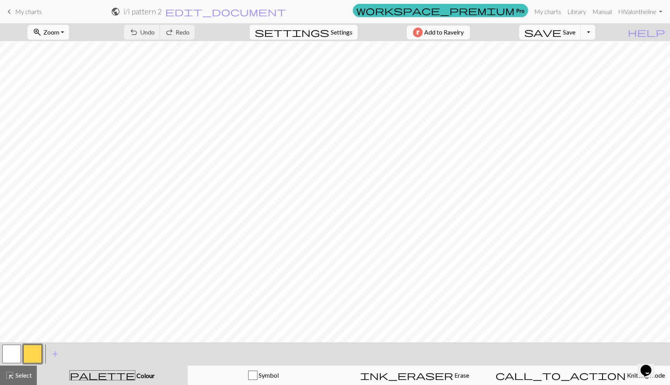
click at [16, 355] on button "button" at bounding box center [11, 353] width 19 height 19
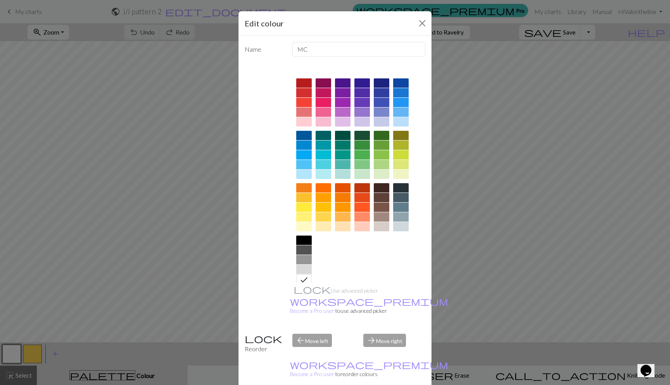
click at [327, 120] on div at bounding box center [324, 121] width 16 height 9
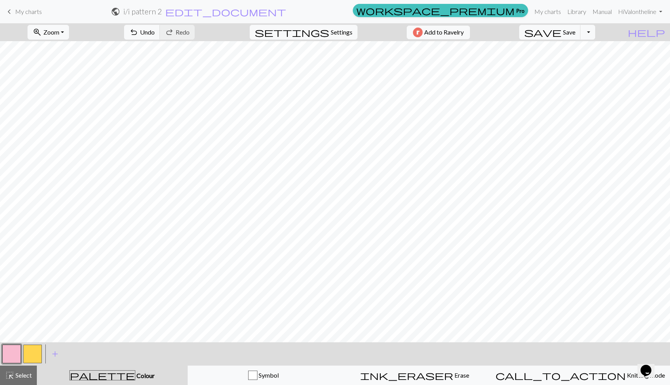
click at [29, 349] on button "button" at bounding box center [32, 353] width 19 height 19
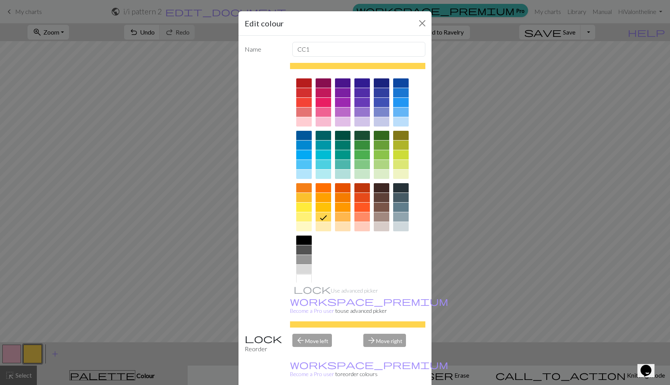
click at [363, 195] on div at bounding box center [362, 197] width 16 height 9
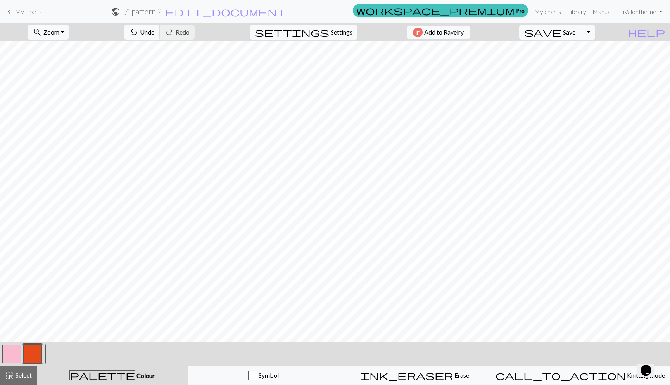
click at [10, 352] on button "button" at bounding box center [11, 353] width 19 height 19
click at [31, 343] on div at bounding box center [32, 353] width 21 height 21
click at [33, 347] on button "button" at bounding box center [32, 353] width 19 height 19
click at [53, 353] on span "add" at bounding box center [54, 353] width 9 height 11
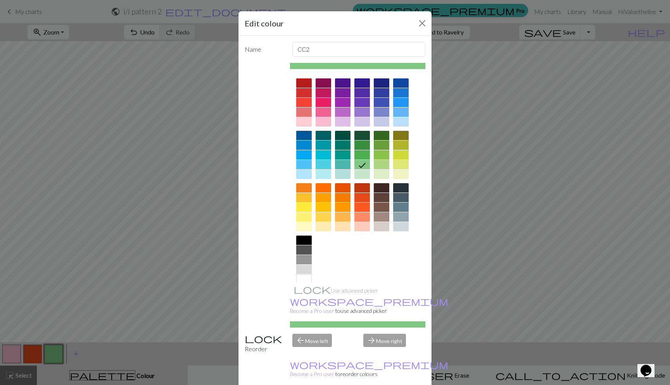
click at [343, 110] on div at bounding box center [343, 111] width 16 height 9
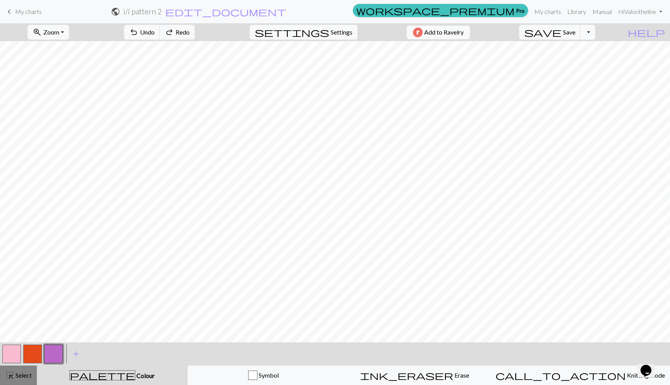
click at [22, 379] on div "highlight_alt Select Select" at bounding box center [18, 374] width 27 height 9
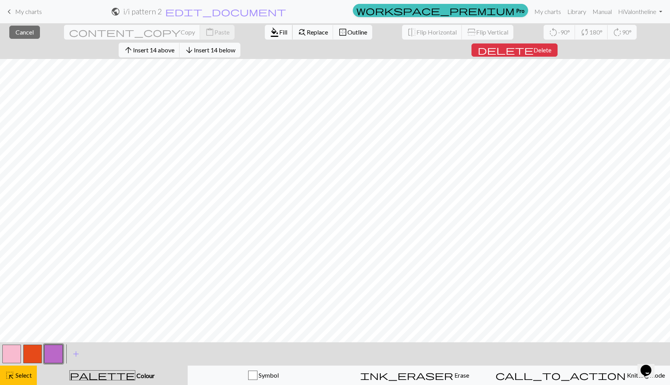
click at [270, 34] on span "format_color_fill" at bounding box center [274, 32] width 9 height 11
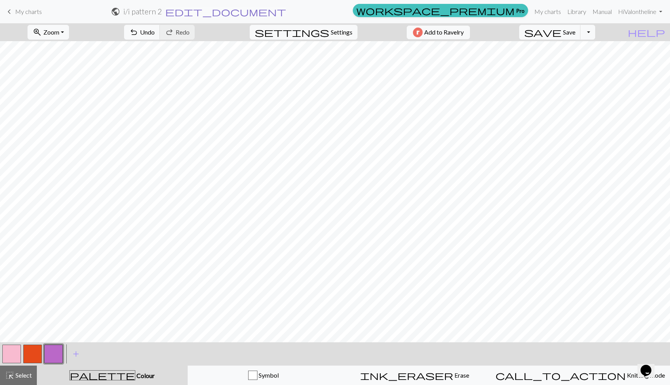
click at [286, 10] on span "edit_document" at bounding box center [225, 11] width 121 height 11
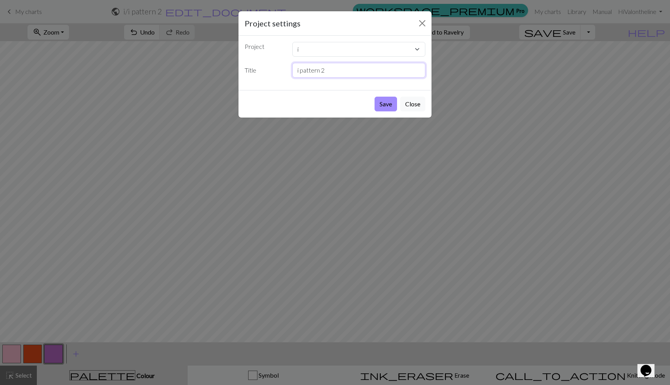
click at [325, 71] on input "i pattern 2" at bounding box center [358, 70] width 133 height 15
type input "i"
type input "leaning i on purple table"
click at [383, 103] on button "Save" at bounding box center [386, 104] width 22 height 15
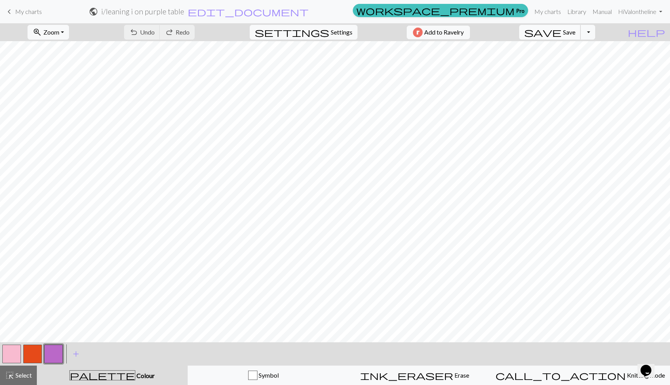
click at [562, 32] on span "save" at bounding box center [542, 32] width 37 height 11
click at [28, 11] on div "Chart saved" at bounding box center [335, 15] width 670 height 31
click at [24, 12] on span "My charts" at bounding box center [28, 11] width 27 height 7
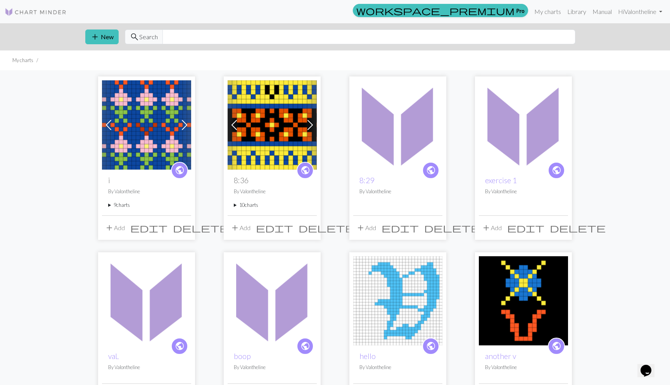
click at [110, 206] on summary "9 charts" at bounding box center [146, 204] width 77 height 7
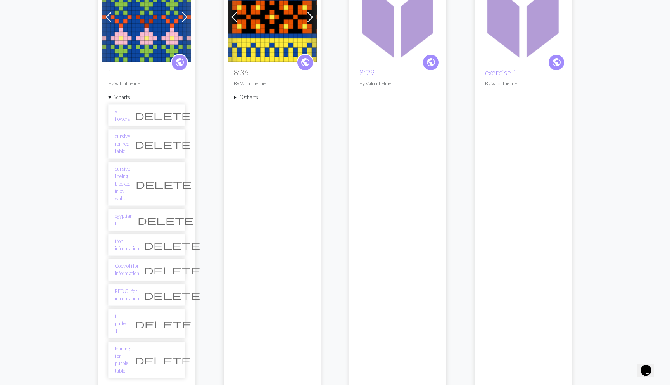
scroll to position [173, 0]
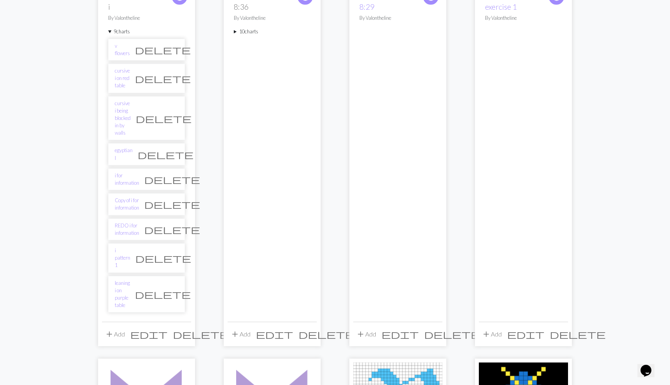
click at [116, 327] on button "add Add" at bounding box center [115, 334] width 26 height 15
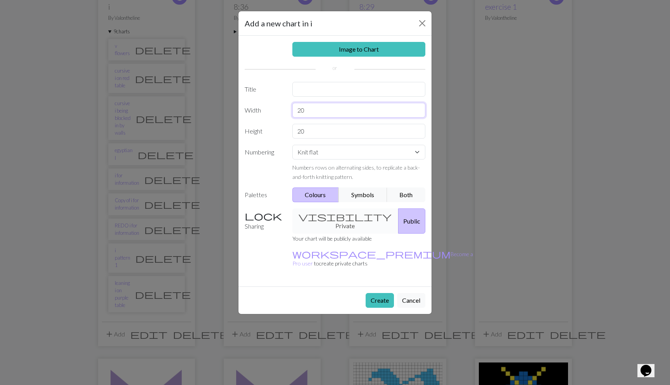
drag, startPoint x: 310, startPoint y: 109, endPoint x: 295, endPoint y: 110, distance: 14.7
click at [295, 110] on input "20" at bounding box center [358, 110] width 133 height 15
type input "40"
drag, startPoint x: 305, startPoint y: 133, endPoint x: 271, endPoint y: 133, distance: 34.5
click at [271, 133] on div "Height 20" at bounding box center [335, 131] width 190 height 15
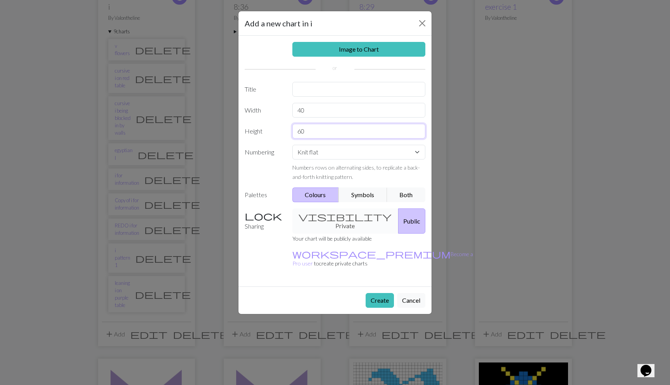
type input "60"
click at [304, 86] on input "text" at bounding box center [358, 89] width 133 height 15
type input "i"
click at [373, 293] on button "Create" at bounding box center [380, 300] width 28 height 15
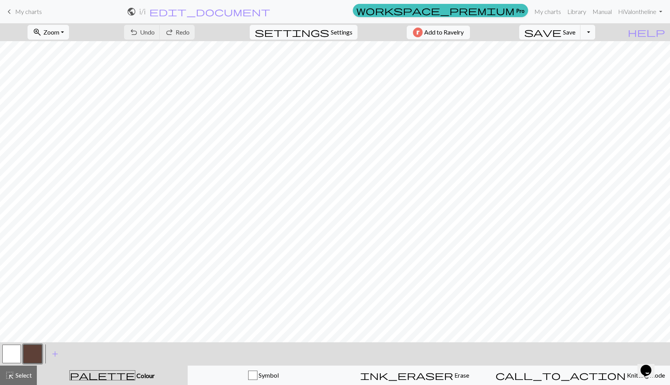
click at [8, 358] on button "button" at bounding box center [11, 353] width 19 height 19
click at [10, 357] on button "button" at bounding box center [11, 353] width 19 height 19
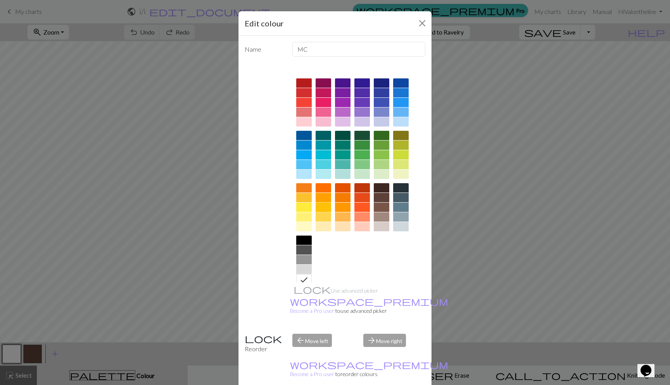
click at [324, 209] on div at bounding box center [324, 206] width 16 height 9
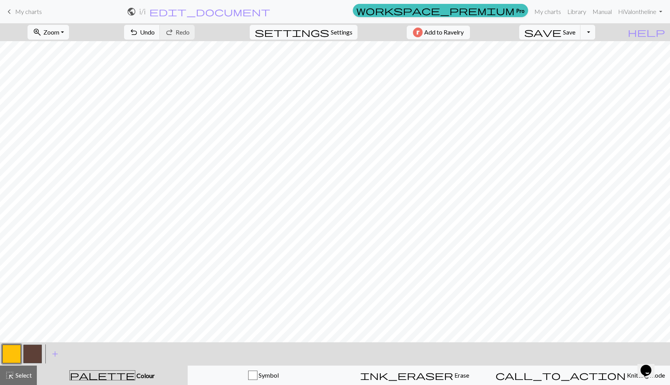
click at [33, 353] on button "button" at bounding box center [32, 353] width 19 height 19
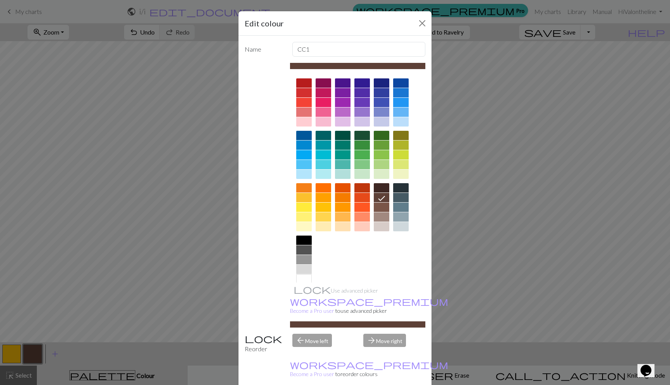
click at [309, 227] on div at bounding box center [304, 226] width 16 height 9
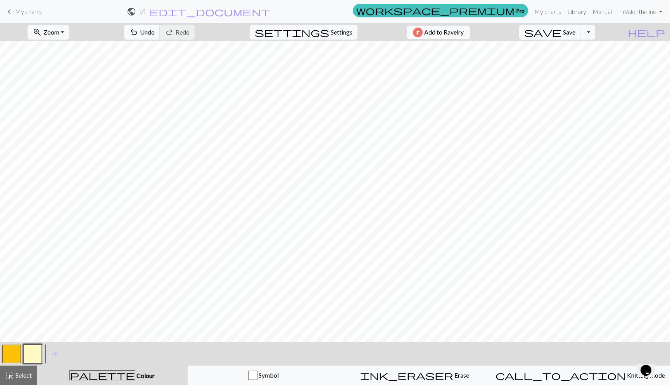
click at [15, 354] on button "button" at bounding box center [11, 353] width 19 height 19
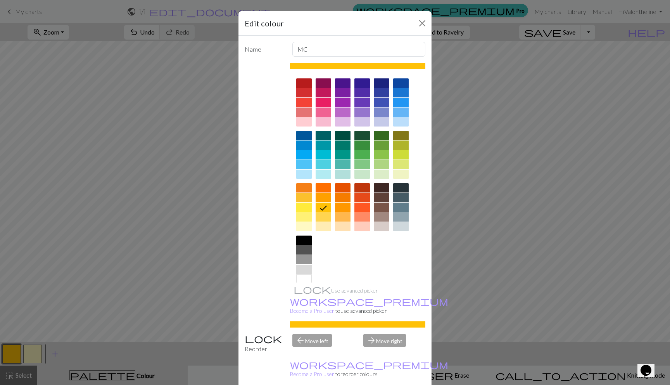
click at [308, 227] on div at bounding box center [304, 226] width 16 height 9
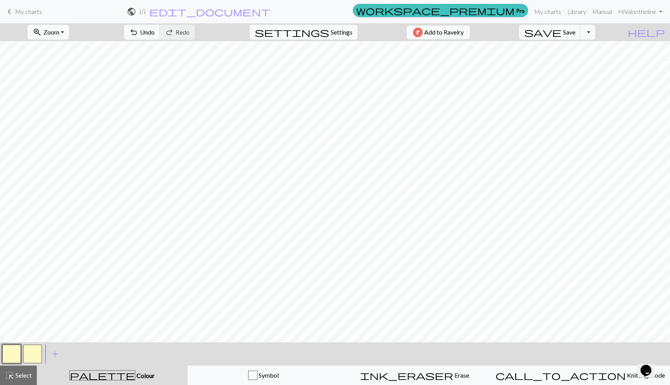
click at [31, 354] on button "button" at bounding box center [32, 353] width 19 height 19
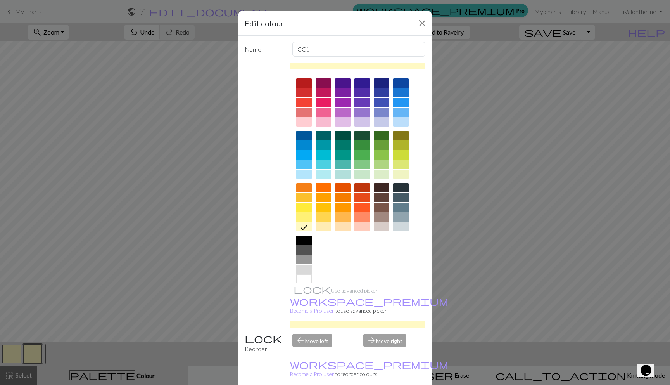
click at [401, 91] on div at bounding box center [401, 92] width 16 height 9
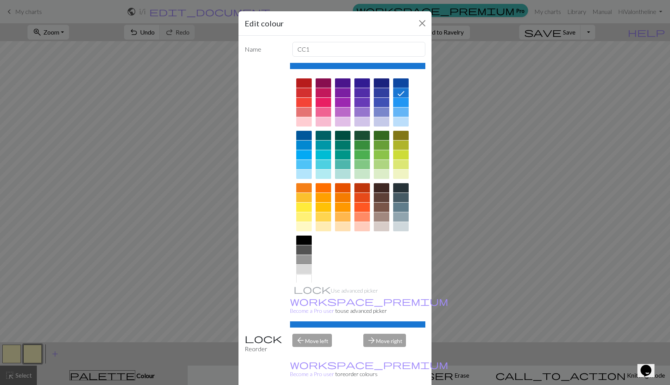
click at [401, 86] on div at bounding box center [401, 82] width 16 height 9
click at [366, 202] on div at bounding box center [362, 206] width 16 height 9
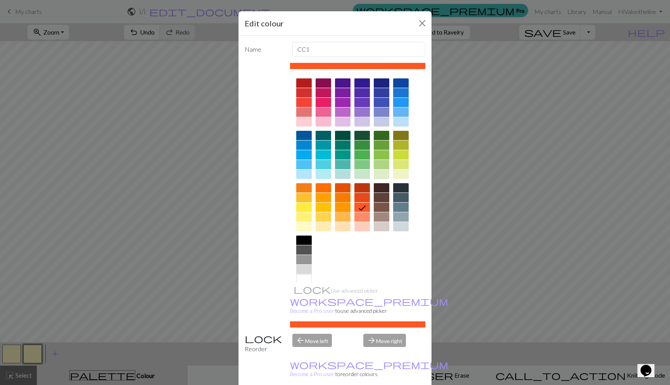
click at [339, 208] on div at bounding box center [343, 206] width 16 height 9
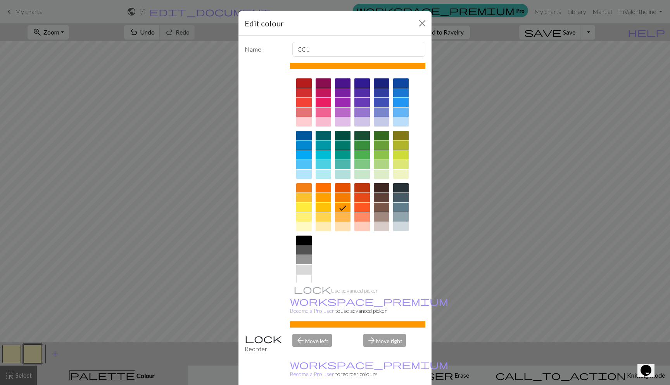
click at [340, 213] on div at bounding box center [343, 216] width 16 height 9
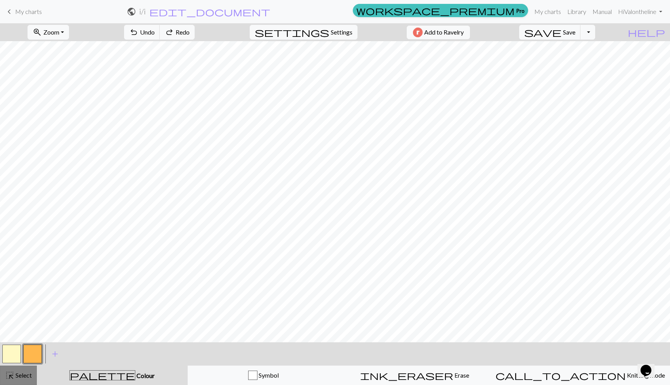
click at [32, 371] on button "highlight_alt Select Select" at bounding box center [18, 374] width 37 height 19
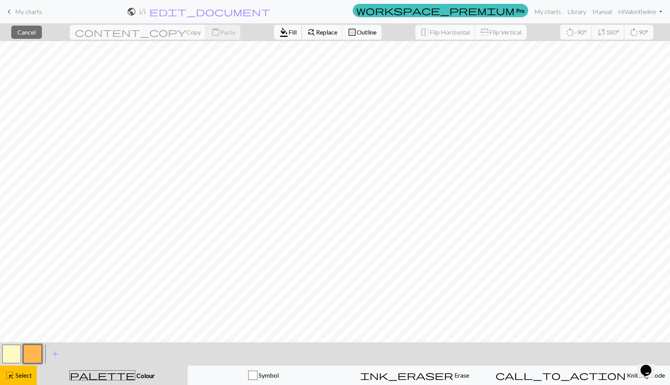
click at [279, 31] on span "format_color_fill" at bounding box center [283, 32] width 9 height 11
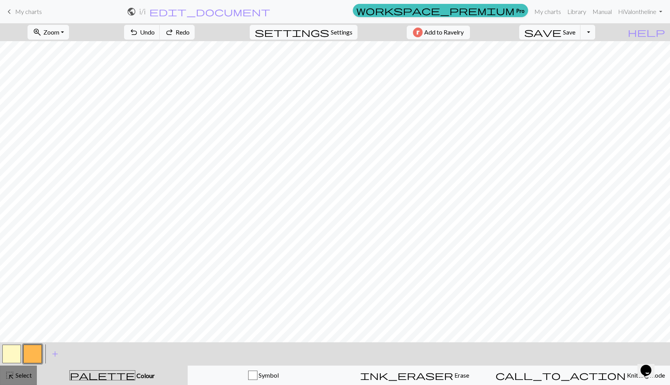
click at [17, 375] on span "Select" at bounding box center [22, 374] width 17 height 7
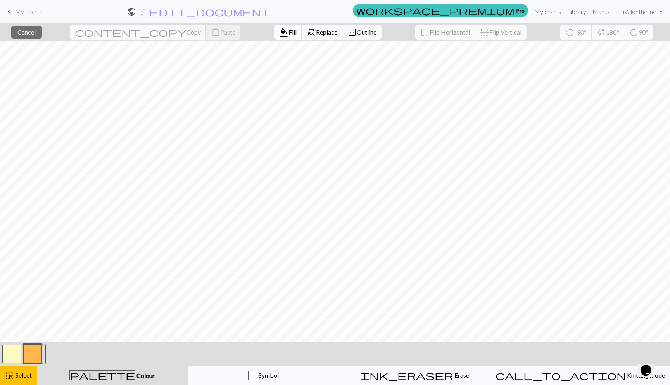
click at [274, 26] on button "format_color_fill Fill" at bounding box center [288, 32] width 28 height 15
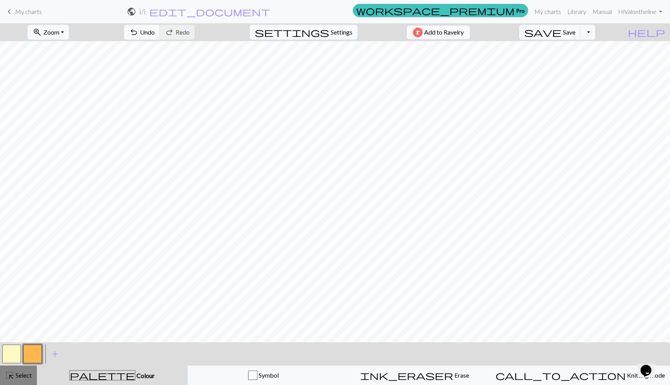
click at [30, 374] on span "Select" at bounding box center [22, 374] width 17 height 7
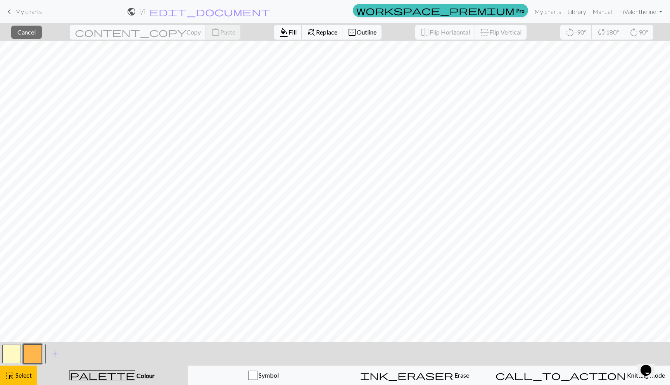
click at [289, 30] on span "Fill" at bounding box center [293, 31] width 8 height 7
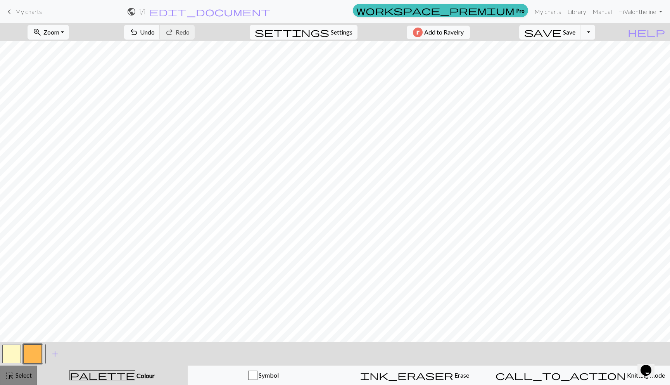
click at [7, 372] on span "highlight_alt" at bounding box center [9, 375] width 9 height 11
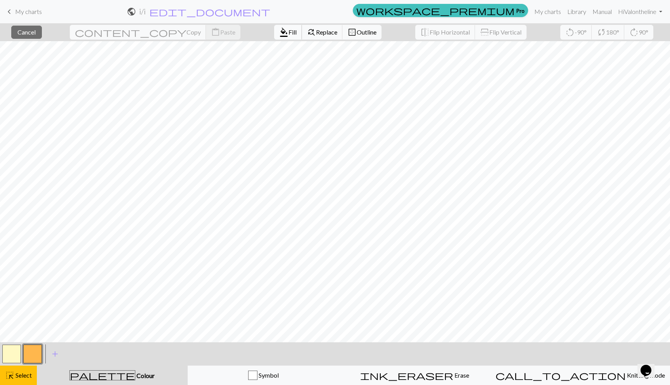
click at [279, 37] on span "format_color_fill" at bounding box center [283, 32] width 9 height 11
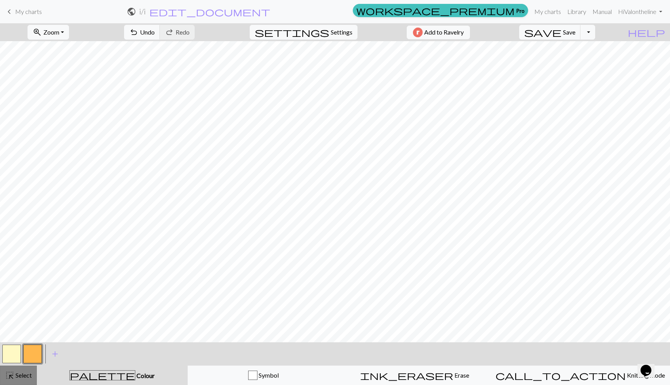
click at [14, 381] on button "highlight_alt Select Select" at bounding box center [18, 374] width 37 height 19
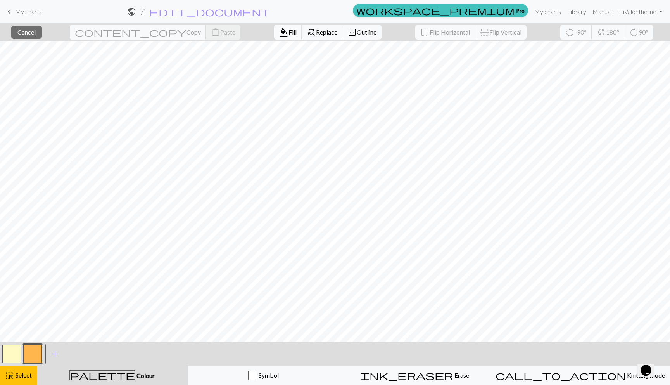
click at [289, 32] on span "Fill" at bounding box center [293, 31] width 8 height 7
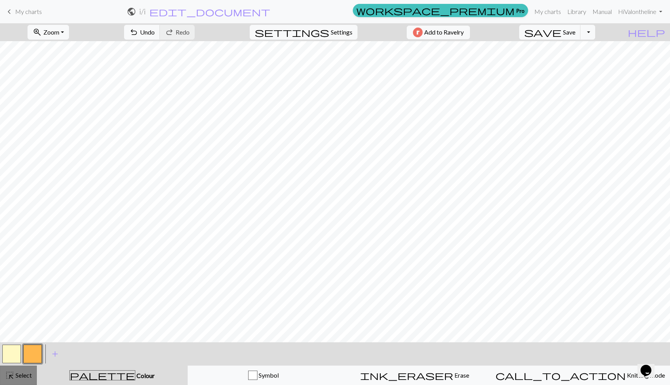
click at [34, 370] on button "highlight_alt Select Select" at bounding box center [18, 374] width 37 height 19
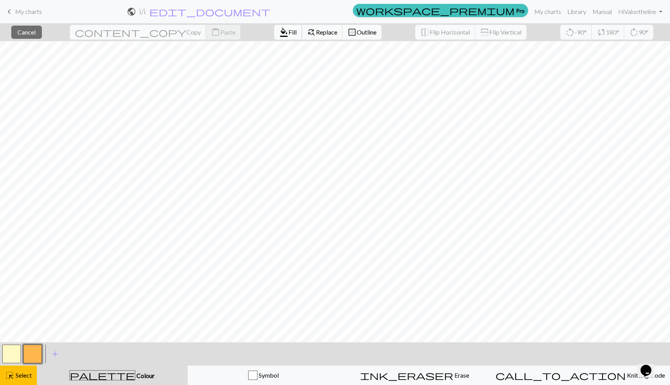
click at [274, 36] on button "format_color_fill Fill" at bounding box center [288, 32] width 28 height 15
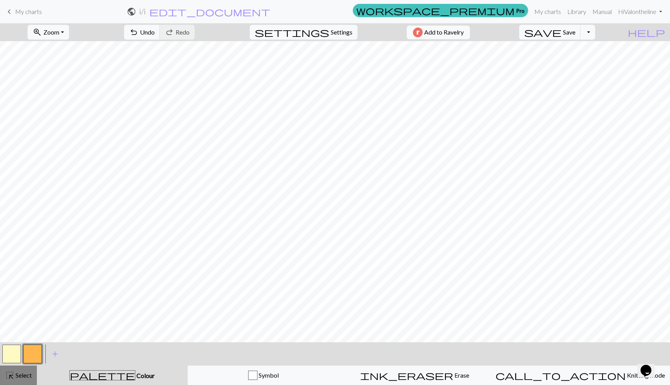
click at [22, 372] on span "Select" at bounding box center [22, 374] width 17 height 7
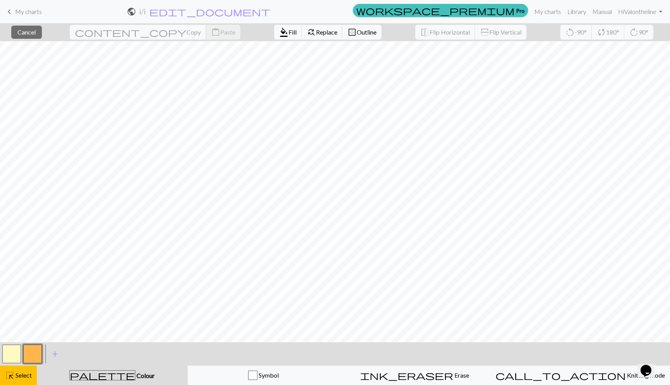
click at [11, 350] on button "button" at bounding box center [11, 353] width 19 height 19
click at [279, 31] on span "format_color_fill" at bounding box center [283, 32] width 9 height 11
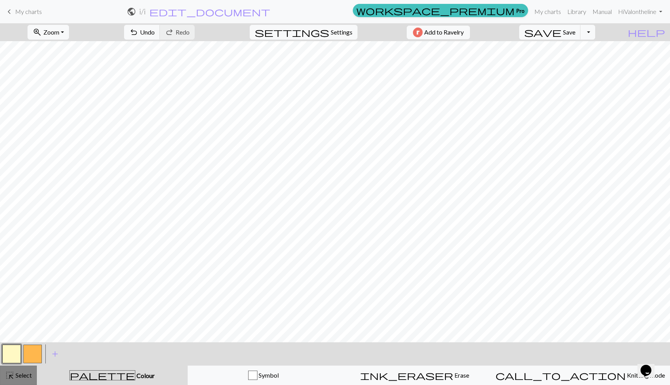
click at [29, 375] on span "Select" at bounding box center [22, 374] width 17 height 7
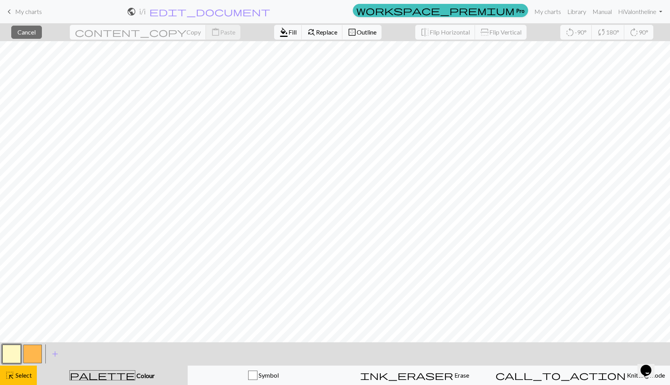
click at [30, 358] on button "button" at bounding box center [32, 353] width 19 height 19
click at [279, 31] on span "format_color_fill" at bounding box center [283, 32] width 9 height 11
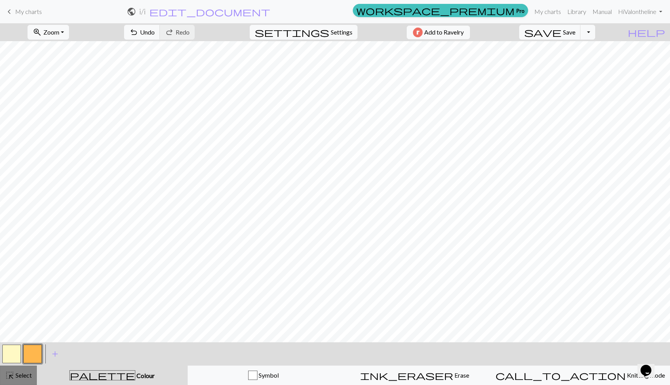
click at [7, 377] on span "highlight_alt" at bounding box center [9, 375] width 9 height 11
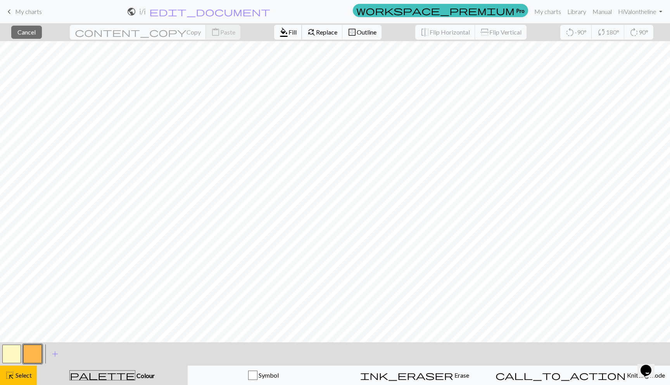
click at [279, 37] on span "format_color_fill" at bounding box center [283, 32] width 9 height 11
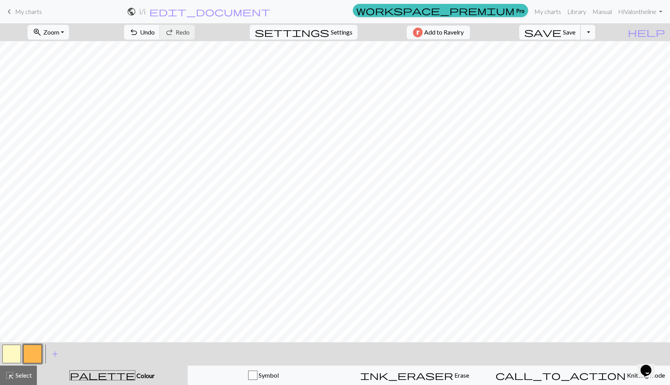
click at [576, 31] on span "Save" at bounding box center [569, 31] width 12 height 7
click at [562, 35] on span "save" at bounding box center [542, 32] width 37 height 11
